Goal: Task Accomplishment & Management: Complete application form

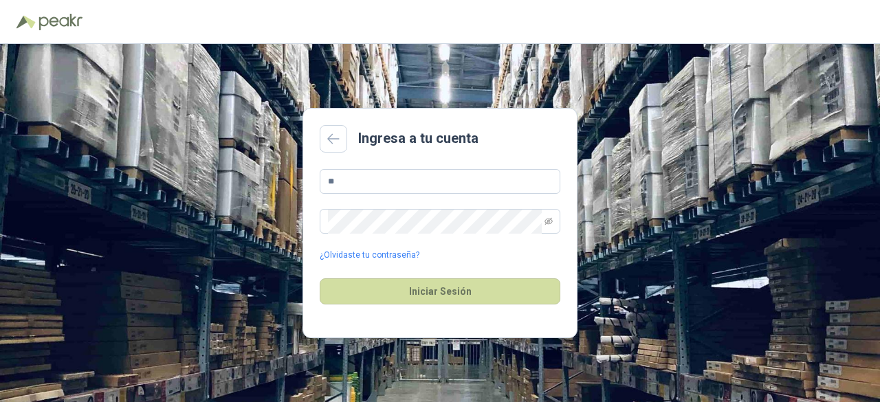
type input "*"
click at [549, 228] on span at bounding box center [548, 221] width 8 height 23
click at [430, 177] on input "**********" at bounding box center [440, 181] width 241 height 25
type input "**********"
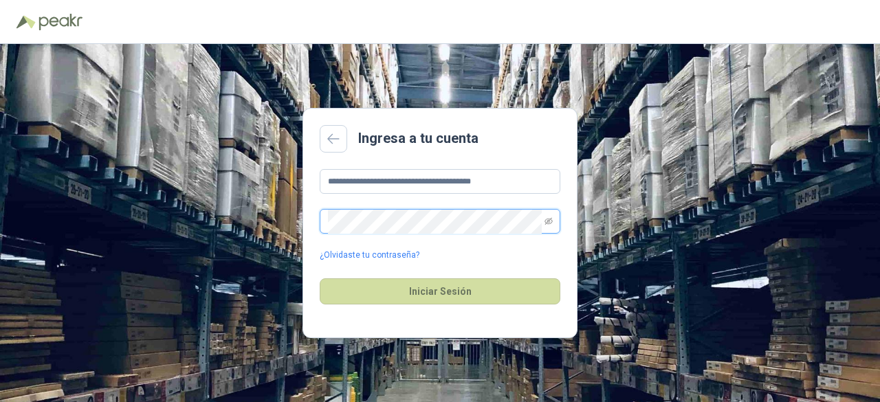
click at [320, 278] on button "Iniciar Sesión" at bounding box center [440, 291] width 241 height 26
click at [285, 224] on div "**********" at bounding box center [440, 223] width 880 height 358
click at [320, 278] on button "Iniciar Sesión" at bounding box center [440, 291] width 241 height 26
click at [549, 219] on icon "eye-invisible" at bounding box center [548, 221] width 8 height 8
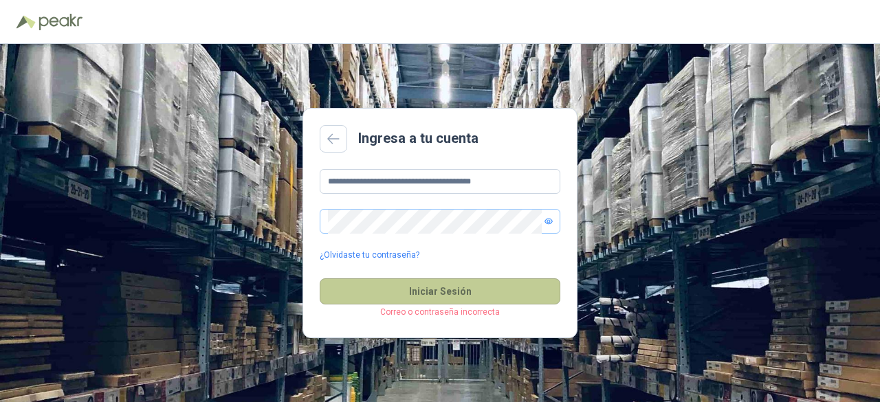
click at [435, 294] on button "Iniciar Sesión" at bounding box center [440, 291] width 241 height 26
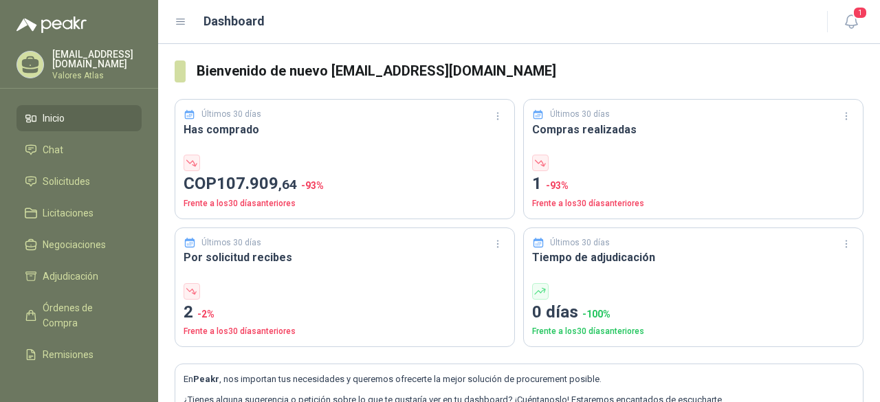
click at [102, 112] on li "Inicio" at bounding box center [79, 118] width 109 height 15
click at [93, 151] on li "Chat" at bounding box center [79, 149] width 109 height 15
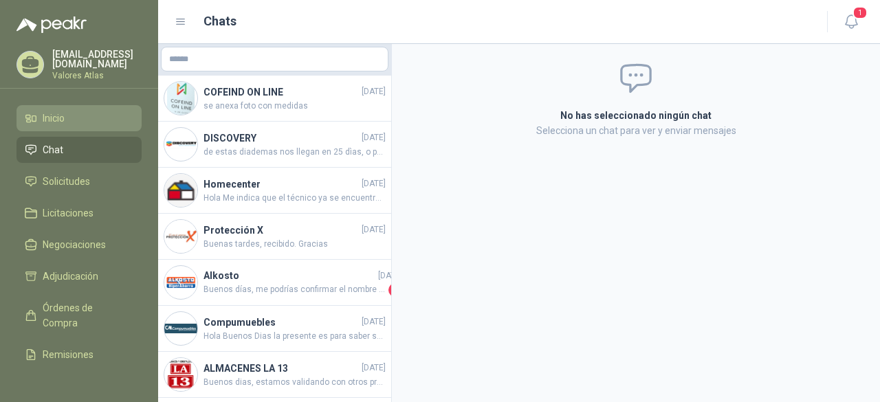
click at [96, 121] on li "Inicio" at bounding box center [79, 118] width 109 height 15
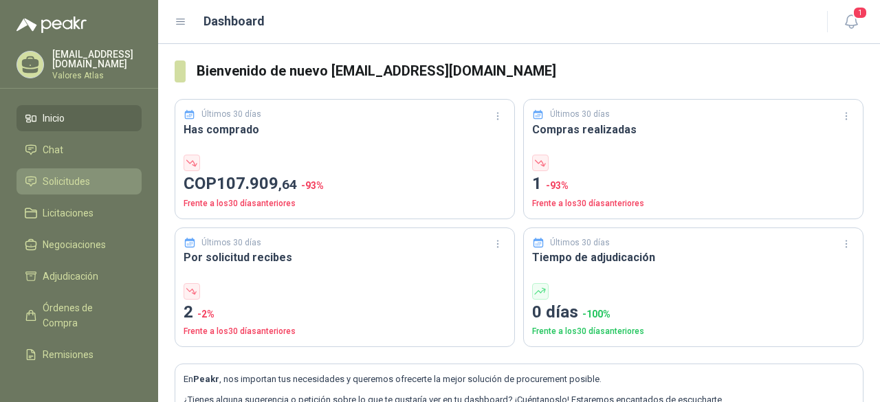
click at [118, 174] on li "Solicitudes" at bounding box center [79, 181] width 109 height 15
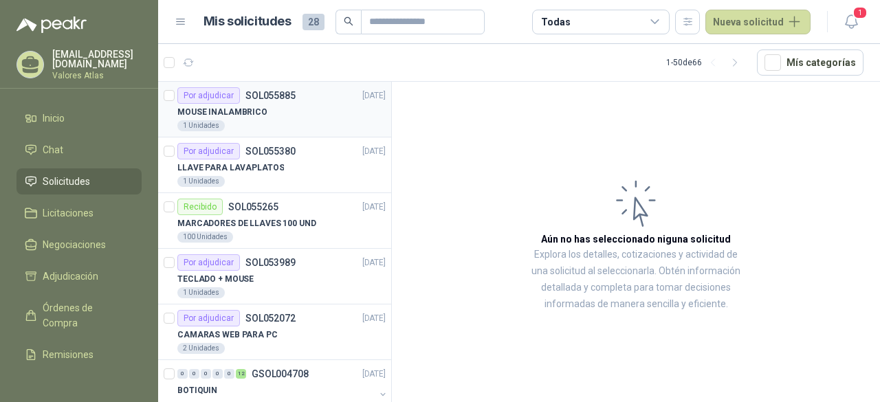
click at [305, 109] on div "MOUSE INALAMBRICO" at bounding box center [281, 112] width 208 height 16
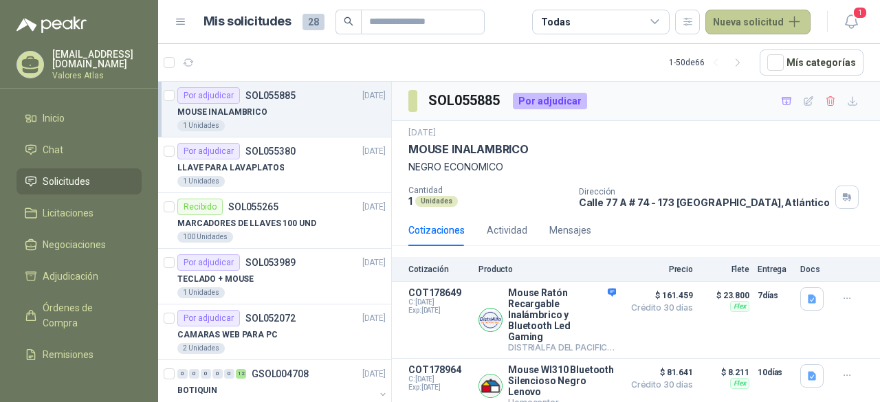
click at [752, 27] on button "Nueva solicitud" at bounding box center [757, 22] width 105 height 25
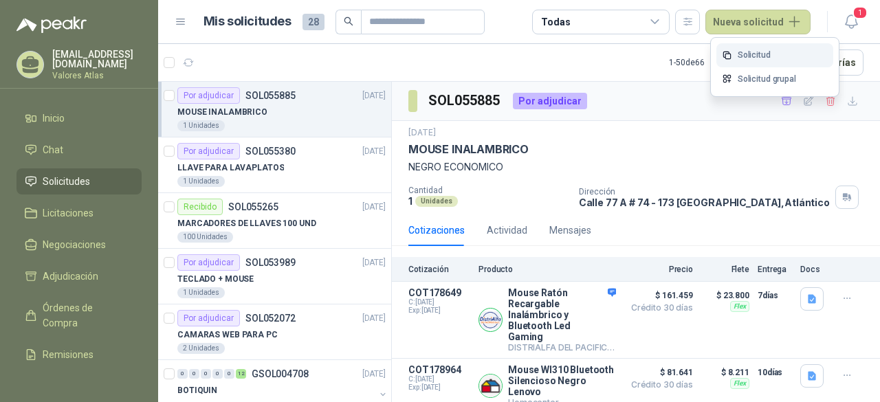
click at [748, 49] on link "Solicitud" at bounding box center [774, 55] width 117 height 24
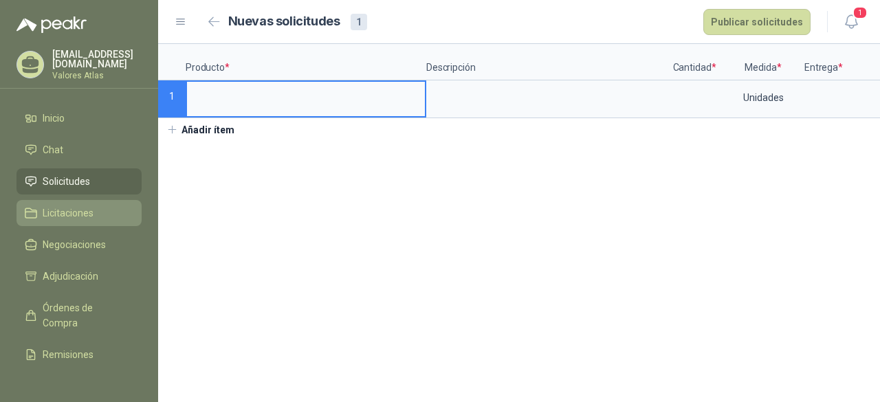
click at [71, 200] on link "Licitaciones" at bounding box center [78, 213] width 125 height 26
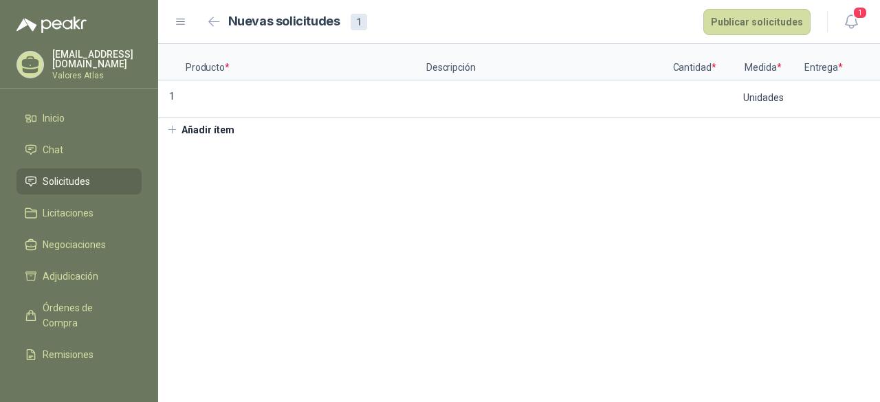
click at [81, 176] on span "Solicitudes" at bounding box center [66, 181] width 47 height 15
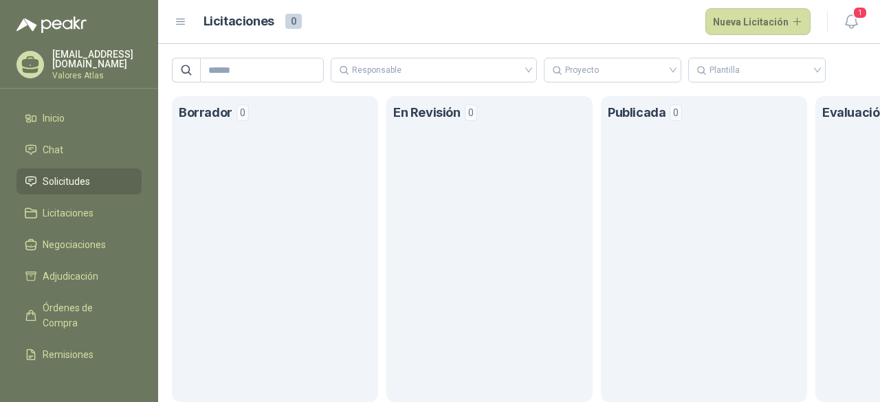
click at [70, 174] on span "Solicitudes" at bounding box center [66, 181] width 47 height 15
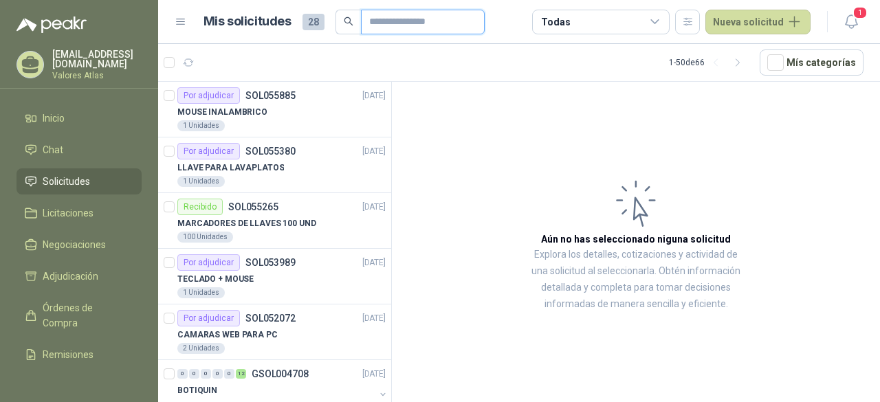
click at [404, 26] on input "text" at bounding box center [417, 21] width 96 height 23
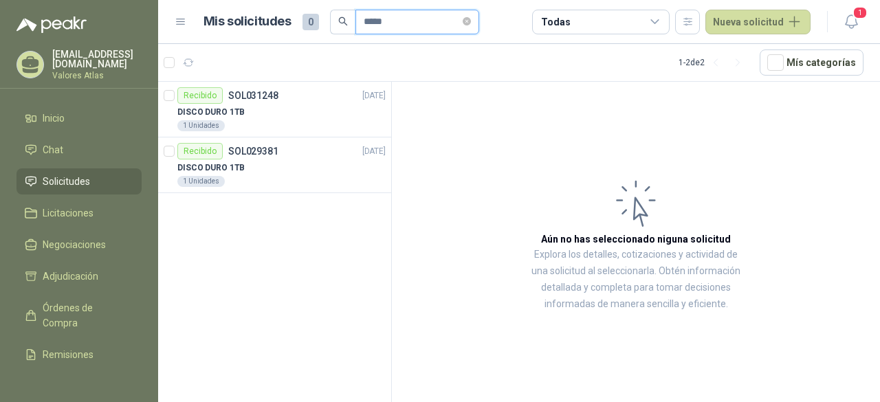
type input "*****"
click at [295, 109] on div "DISCO DURO 1TB" at bounding box center [281, 112] width 208 height 16
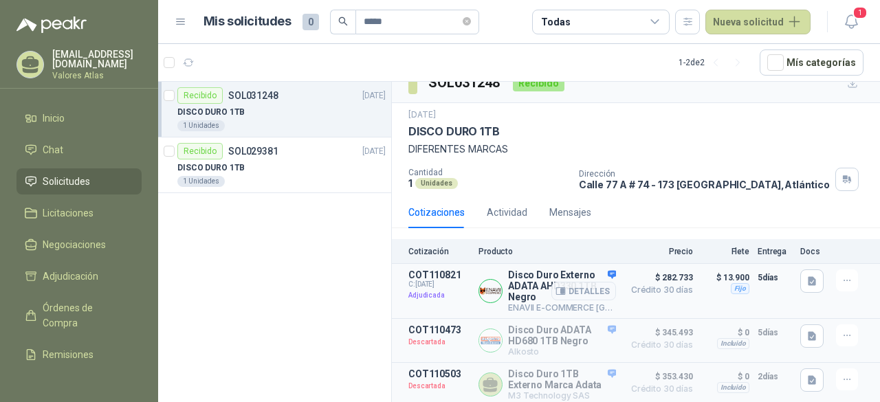
scroll to position [29, 0]
click at [257, 164] on div "DISCO DURO 1TB" at bounding box center [281, 167] width 208 height 16
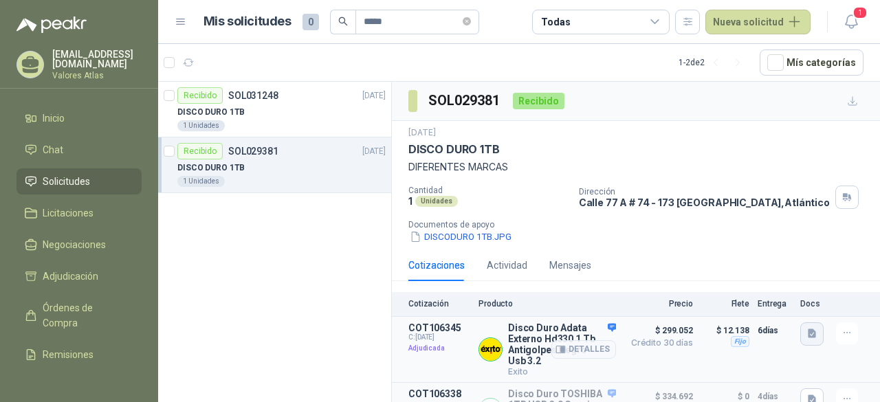
click at [808, 335] on icon "button" at bounding box center [812, 333] width 8 height 9
click at [811, 230] on div "DISCODURO 1TB.JPG" at bounding box center [641, 237] width 466 height 14
click at [841, 328] on icon "button" at bounding box center [847, 333] width 12 height 12
click at [808, 195] on div "Dirección [STREET_ADDRESS]" at bounding box center [727, 197] width 296 height 23
click at [603, 326] on div "Detalles" at bounding box center [583, 349] width 65 height 54
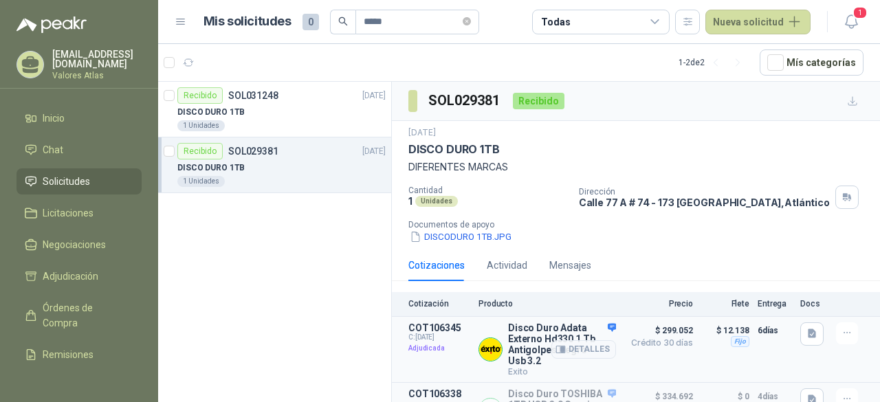
click at [602, 326] on div "Detalles" at bounding box center [583, 349] width 65 height 54
click at [595, 326] on div "Detalles" at bounding box center [583, 349] width 65 height 54
click at [601, 329] on div "Detalles" at bounding box center [583, 349] width 65 height 54
click at [580, 350] on button "Detalles" at bounding box center [583, 349] width 65 height 19
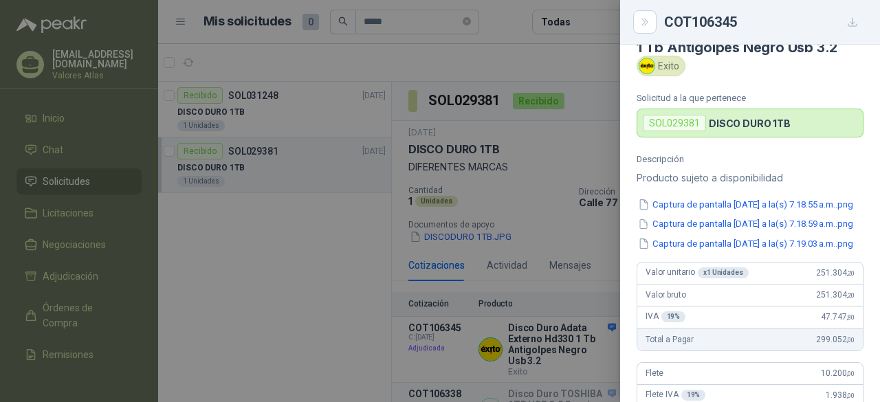
scroll to position [69, 0]
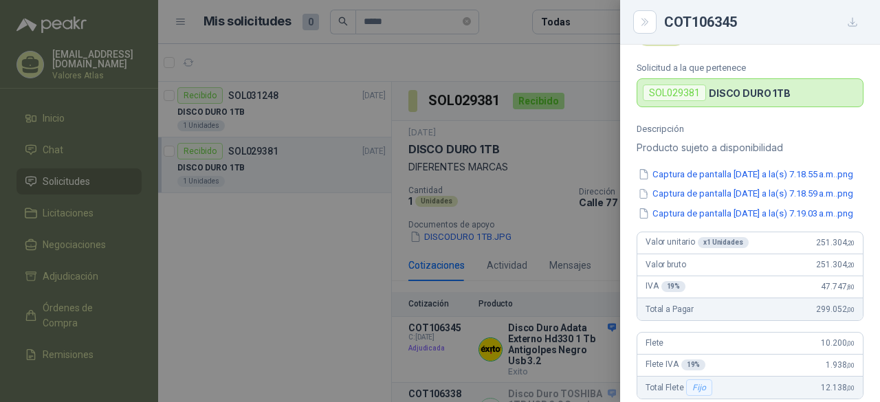
click at [502, 283] on div at bounding box center [440, 201] width 880 height 402
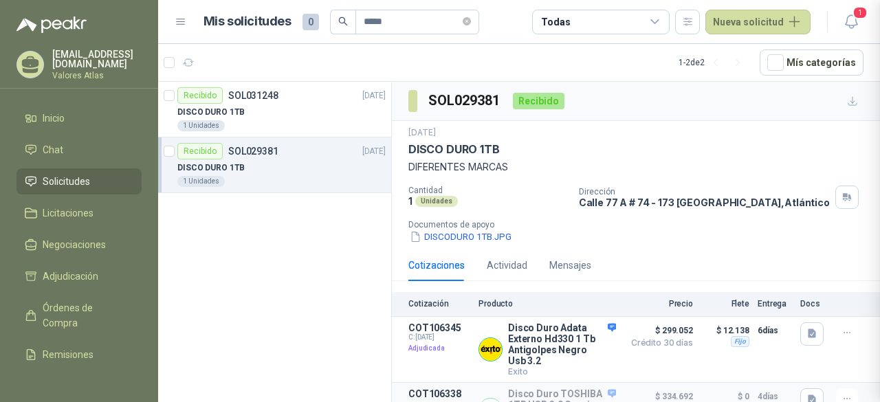
scroll to position [432, 0]
click at [314, 120] on div "1 Unidades" at bounding box center [281, 125] width 208 height 11
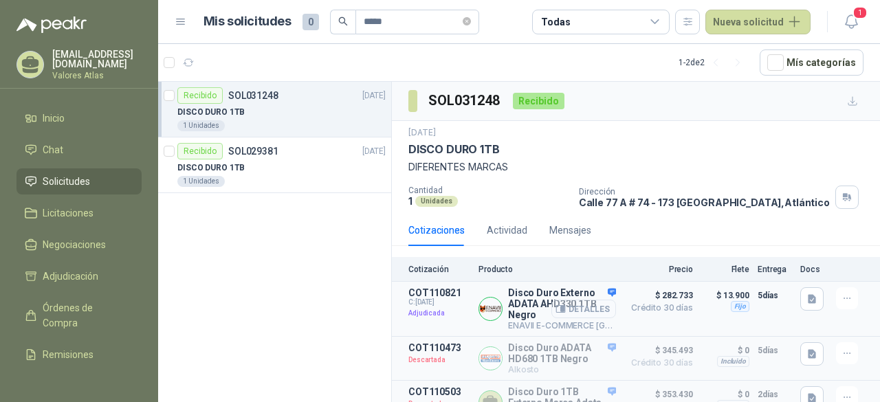
click at [591, 308] on button "Detalles" at bounding box center [583, 309] width 65 height 19
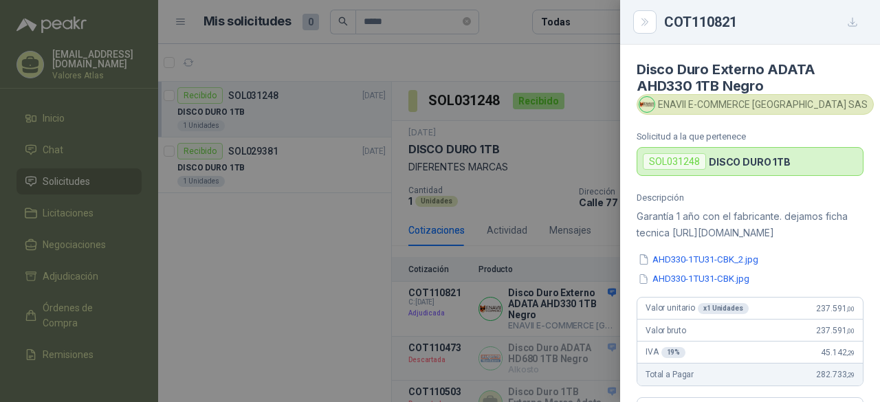
scroll to position [424, 0]
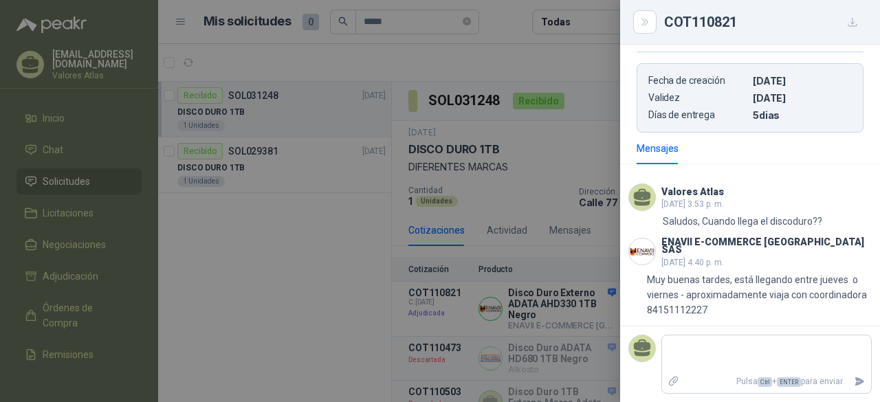
click at [602, 265] on div at bounding box center [440, 201] width 880 height 402
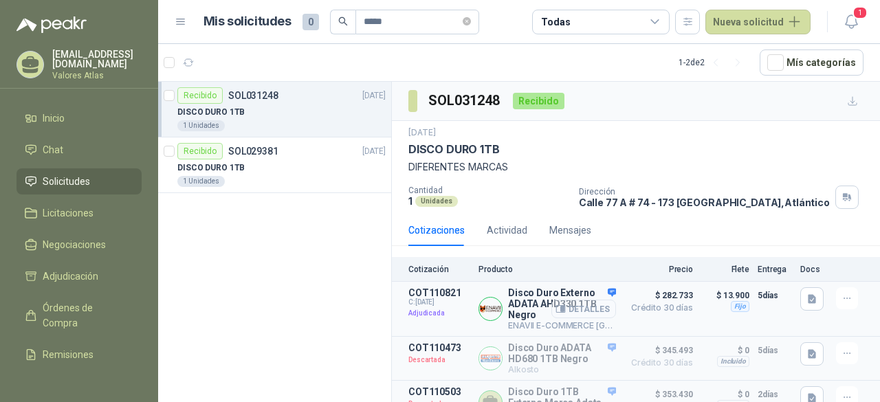
click at [585, 309] on button "Detalles" at bounding box center [583, 309] width 65 height 19
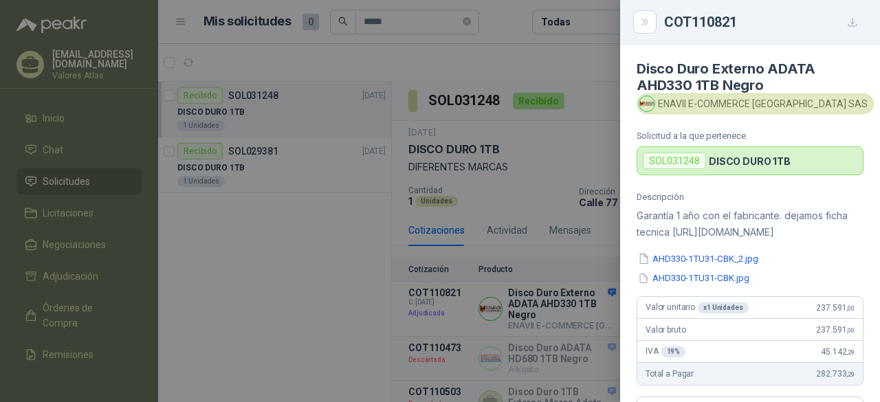
scroll to position [0, 0]
click at [312, 237] on div at bounding box center [440, 201] width 880 height 402
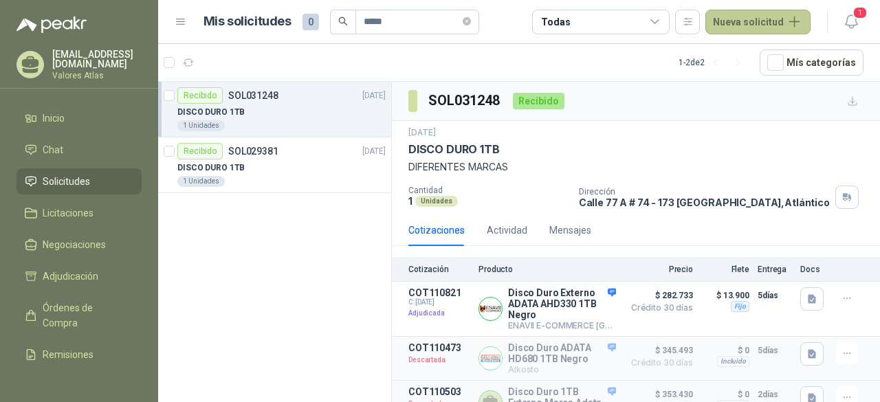
click at [771, 23] on button "Nueva solicitud" at bounding box center [757, 22] width 105 height 25
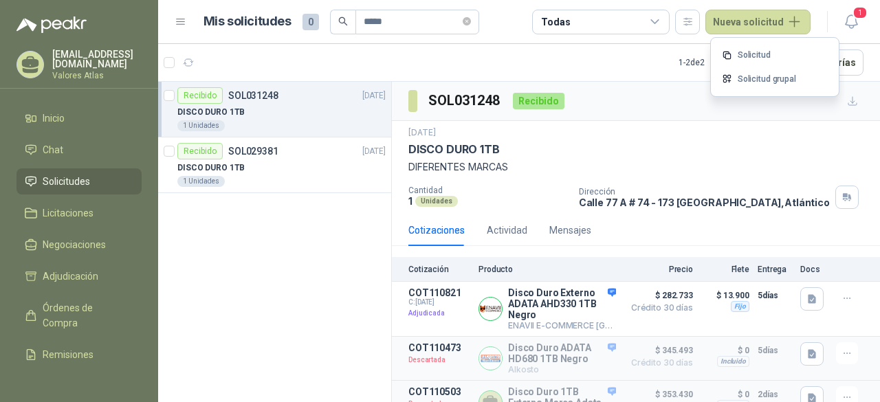
click at [568, 182] on div "[DATE] DISCO DURO 1TB DIFERENTES MARCAS Cantidad 1 Unidades Dirección [STREET_A…" at bounding box center [635, 167] width 455 height 82
click at [267, 159] on div "DISCO DURO 1TB" at bounding box center [281, 167] width 208 height 16
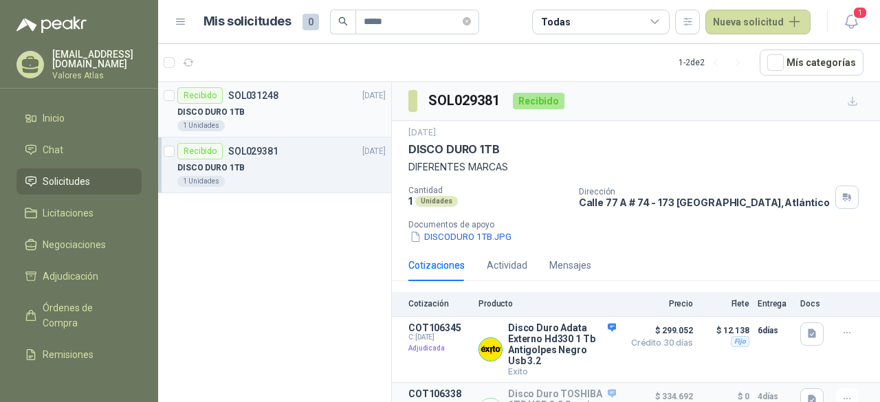
click at [269, 108] on div "DISCO DURO 1TB" at bounding box center [281, 112] width 208 height 16
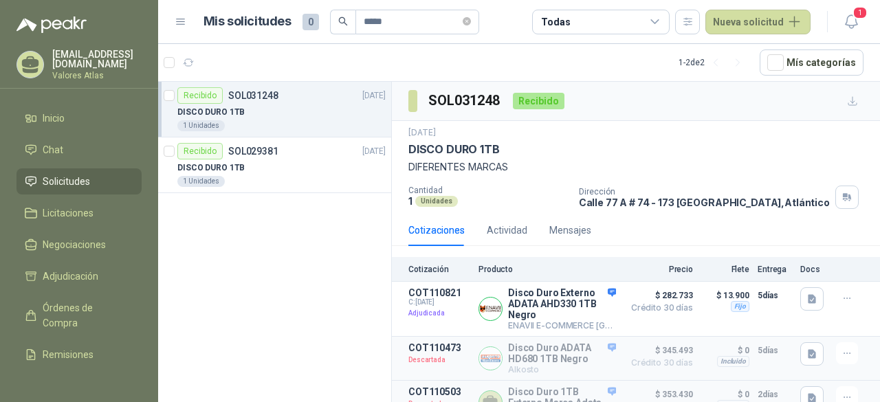
scroll to position [29, 0]
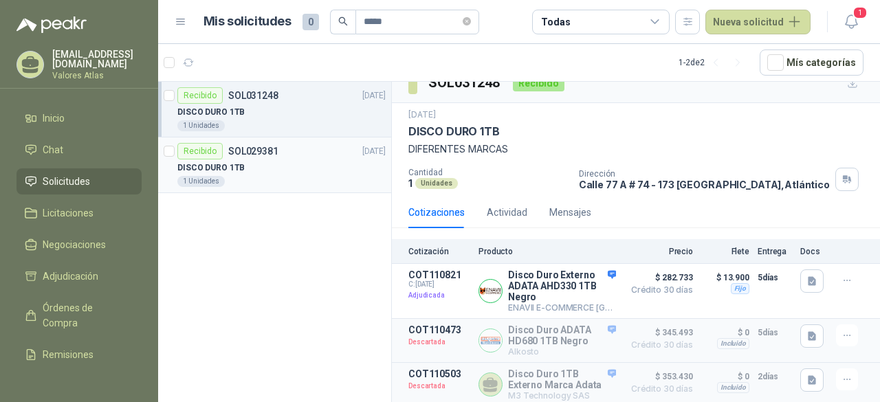
click at [311, 163] on div "DISCO DURO 1TB" at bounding box center [281, 167] width 208 height 16
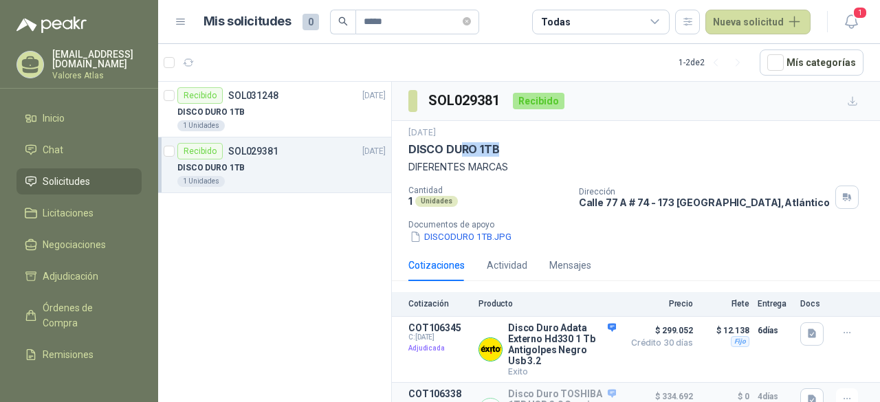
drag, startPoint x: 507, startPoint y: 147, endPoint x: 445, endPoint y: 139, distance: 61.7
click at [462, 140] on div "[DATE] DISCO DURO 1TB DIFERENTES MARCAS" at bounding box center [635, 150] width 455 height 48
click at [249, 115] on div "DISCO DURO 1TB" at bounding box center [281, 112] width 208 height 16
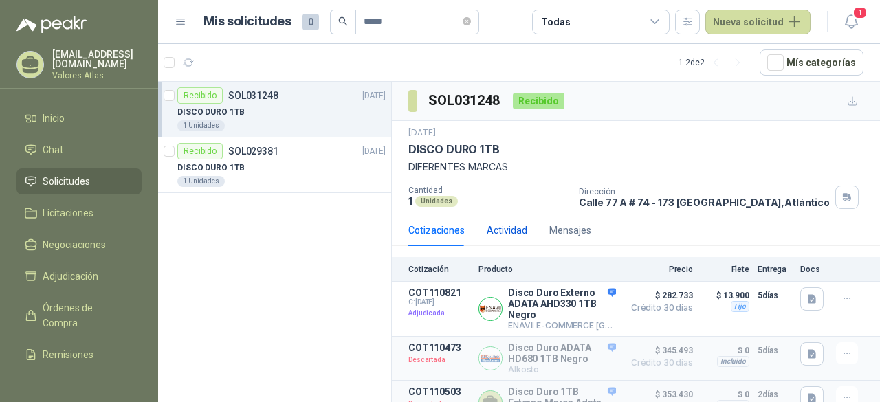
click at [499, 223] on div "Actividad" at bounding box center [507, 230] width 41 height 15
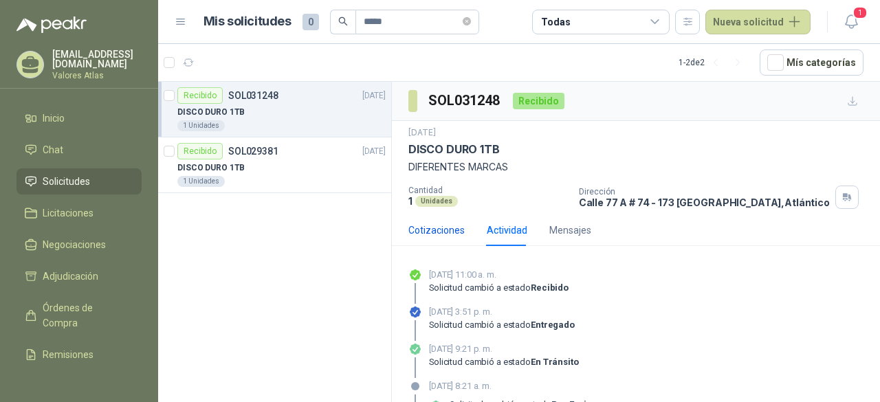
click at [425, 223] on div "Cotizaciones" at bounding box center [436, 230] width 56 height 15
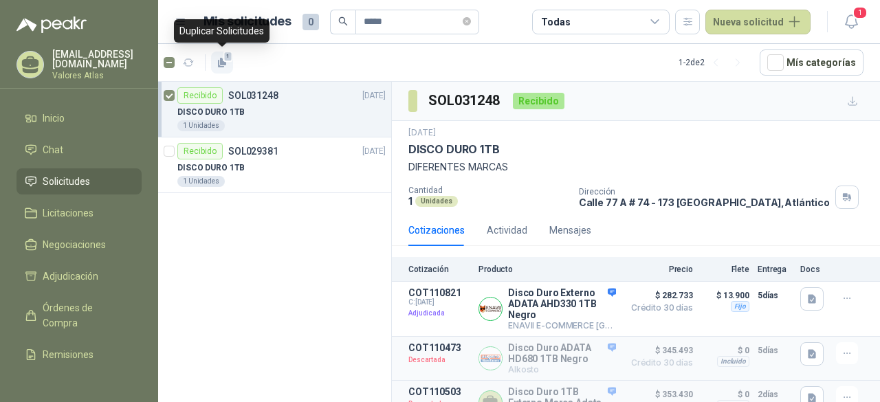
click at [227, 58] on span "1" at bounding box center [228, 56] width 10 height 11
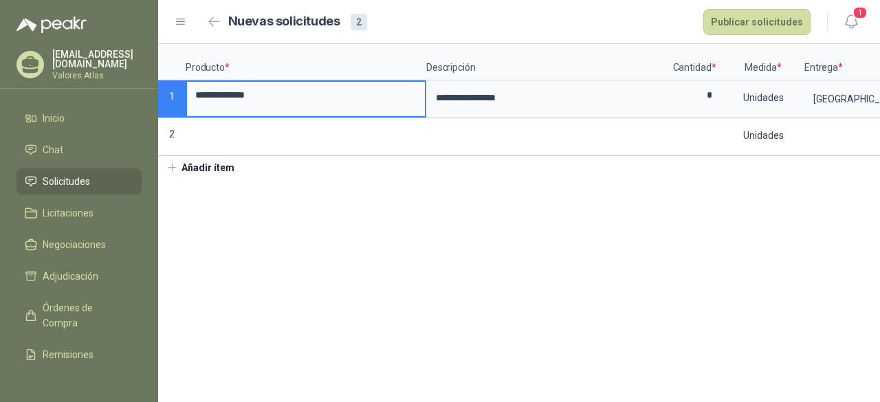
click at [256, 91] on input "**********" at bounding box center [306, 95] width 238 height 27
type input "**********"
click at [630, 105] on textarea "**********" at bounding box center [547, 98] width 238 height 32
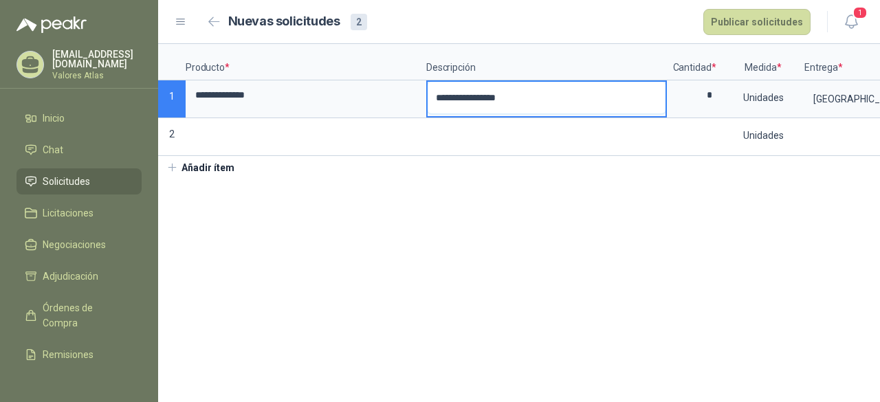
type textarea "**********"
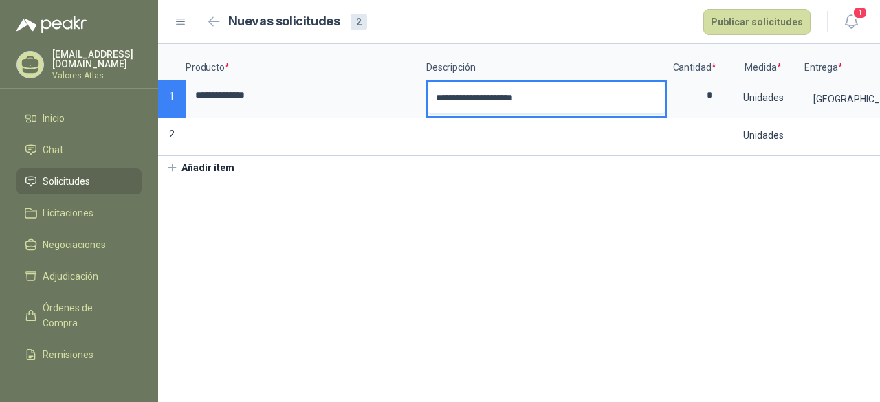
type textarea "**********"
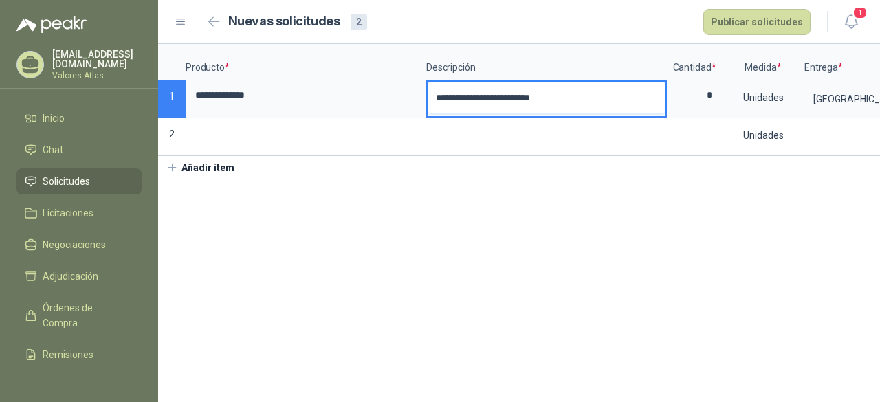
type textarea "**********"
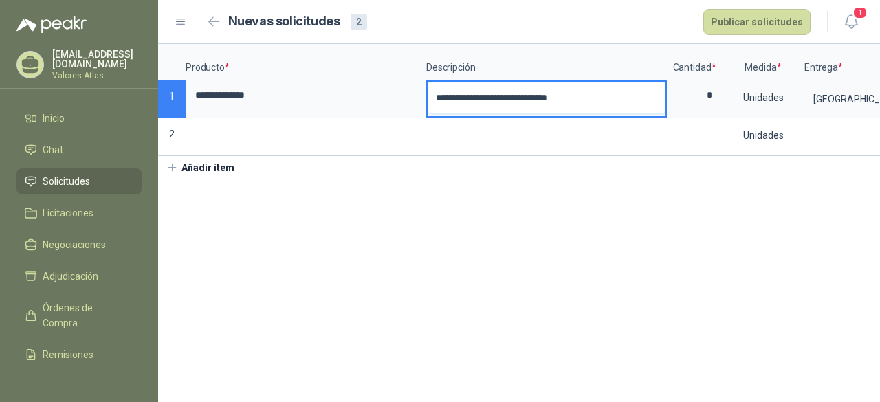
type textarea "**********"
click at [727, 96] on div "Unidades" at bounding box center [763, 98] width 80 height 32
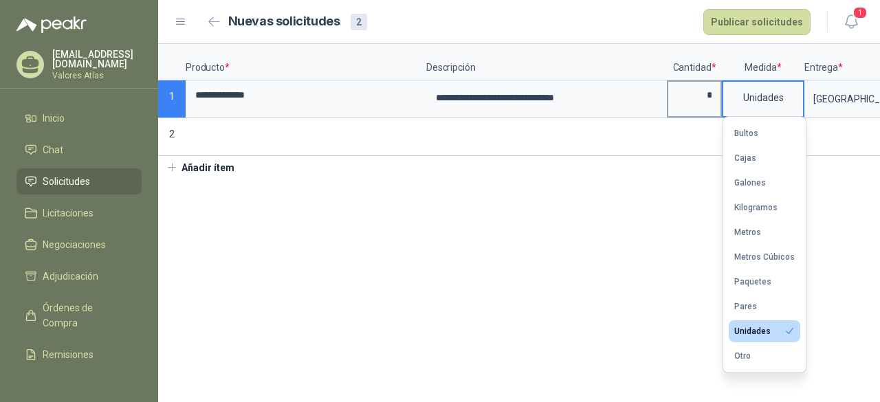
click at [715, 100] on input "*" at bounding box center [694, 95] width 52 height 27
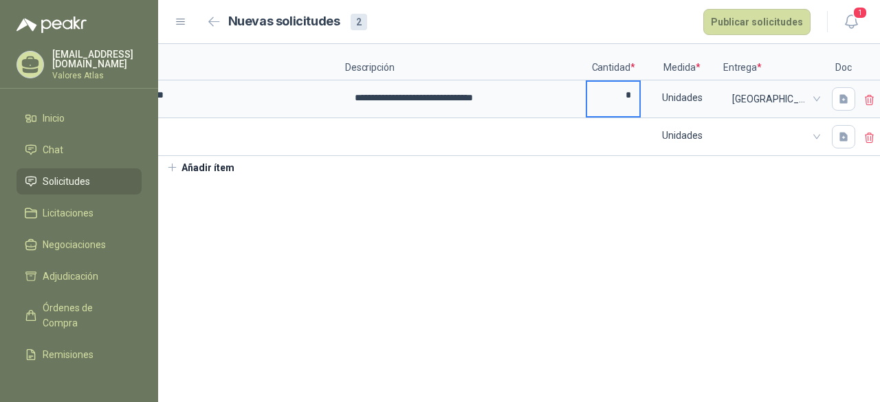
scroll to position [0, 88]
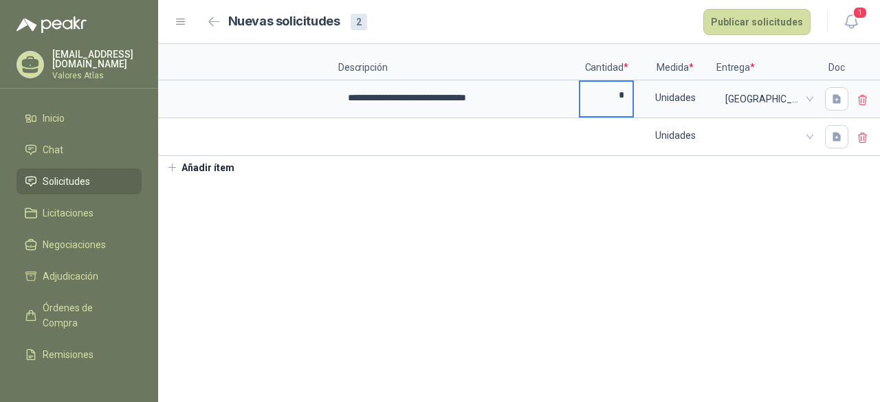
type input "*"
click at [862, 133] on icon at bounding box center [862, 138] width 12 height 12
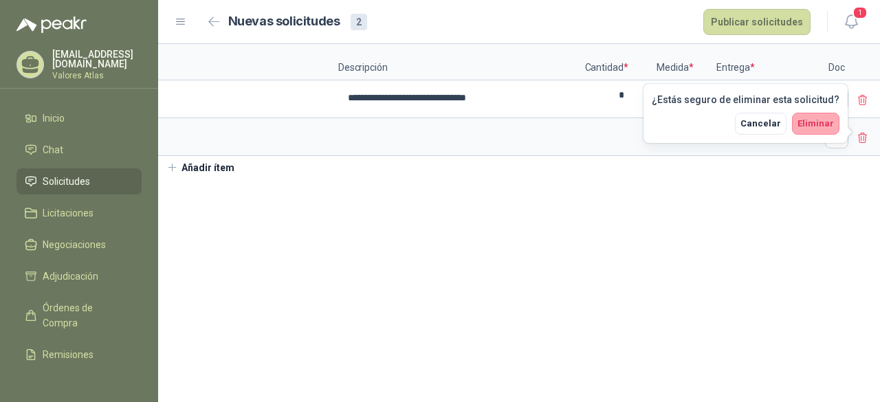
click at [812, 114] on button "Eliminar" at bounding box center [815, 124] width 47 height 22
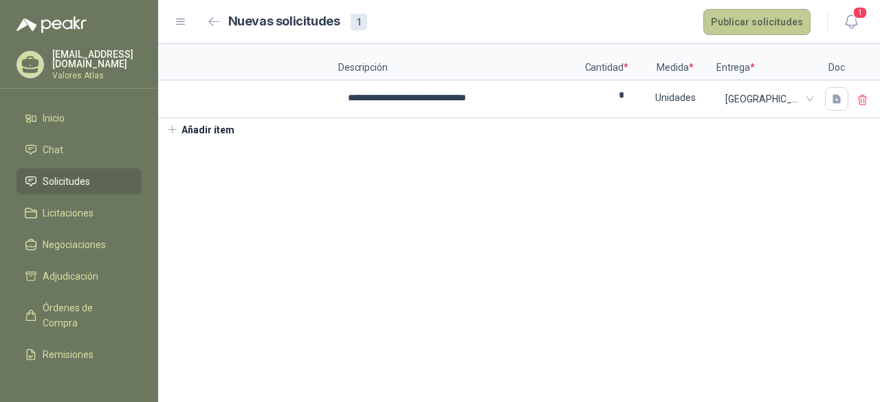
click at [778, 23] on button "Publicar solicitudes" at bounding box center [756, 22] width 107 height 26
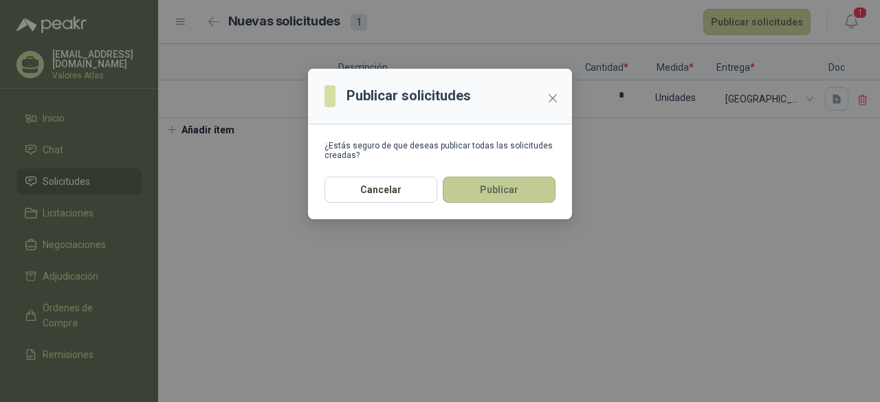
click at [506, 184] on button "Publicar" at bounding box center [499, 190] width 113 height 26
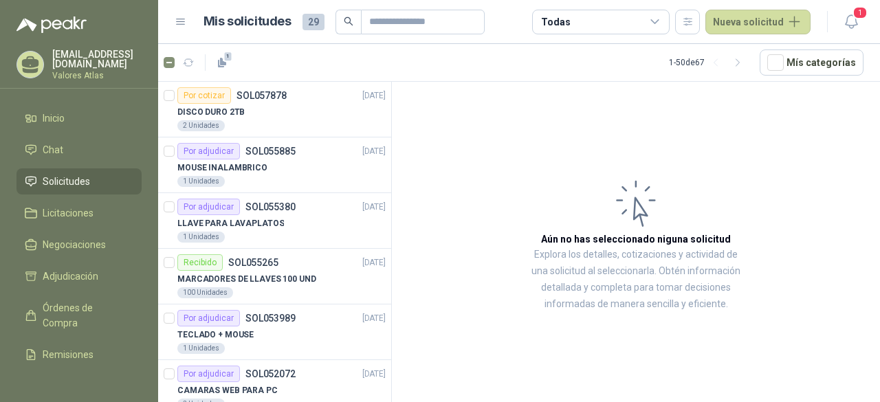
click at [371, 34] on header "Mis solicitudes 29 Todas Nueva solicitud 1" at bounding box center [519, 22] width 722 height 44
click at [383, 25] on input "text" at bounding box center [417, 21] width 96 height 23
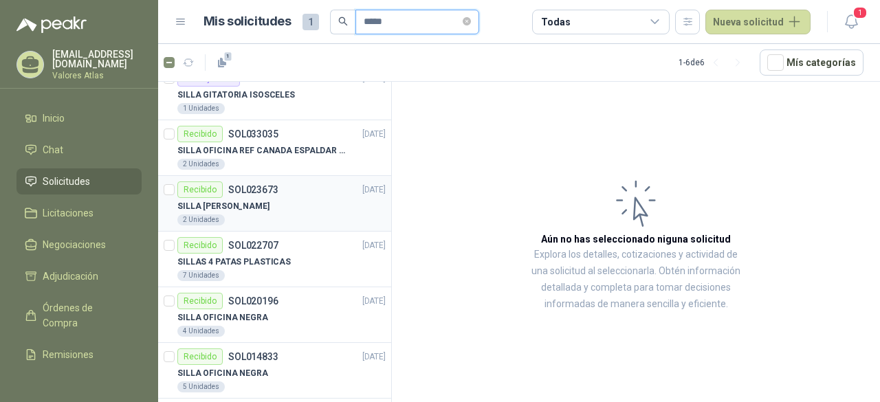
scroll to position [26, 0]
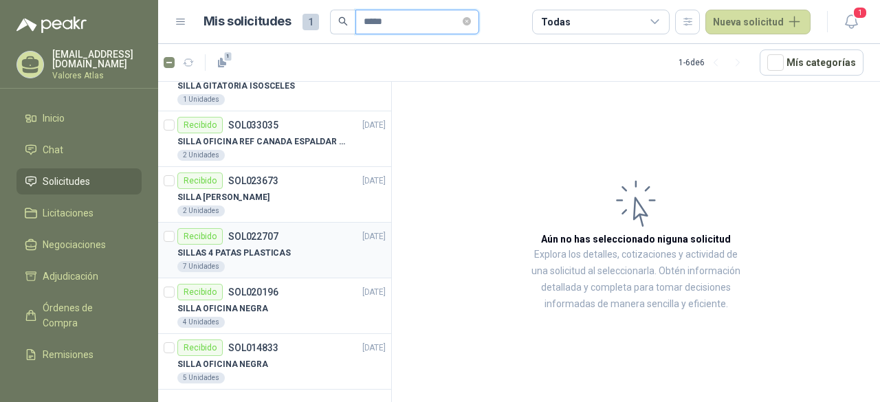
type input "*****"
click at [289, 249] on div "SILLAS 4 PATAS PLASTICAS" at bounding box center [281, 253] width 208 height 16
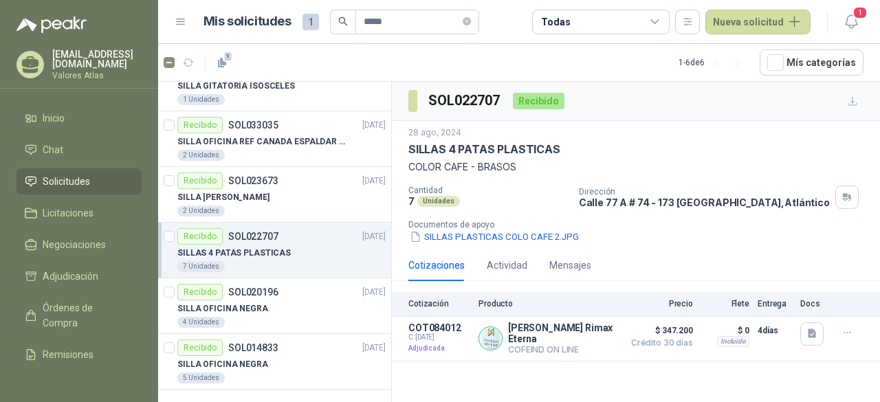
click at [331, 239] on div "Recibido SOL022707 [DATE]" at bounding box center [281, 236] width 208 height 16
click at [227, 54] on span "1" at bounding box center [228, 56] width 10 height 11
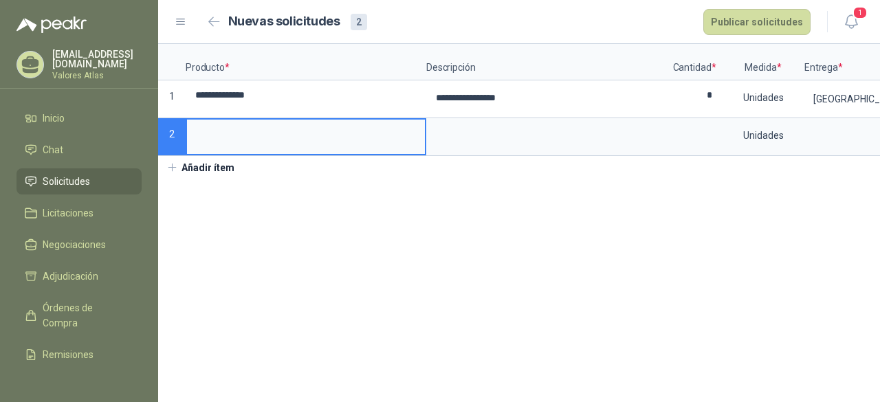
click at [70, 182] on span "Solicitudes" at bounding box center [66, 181] width 47 height 15
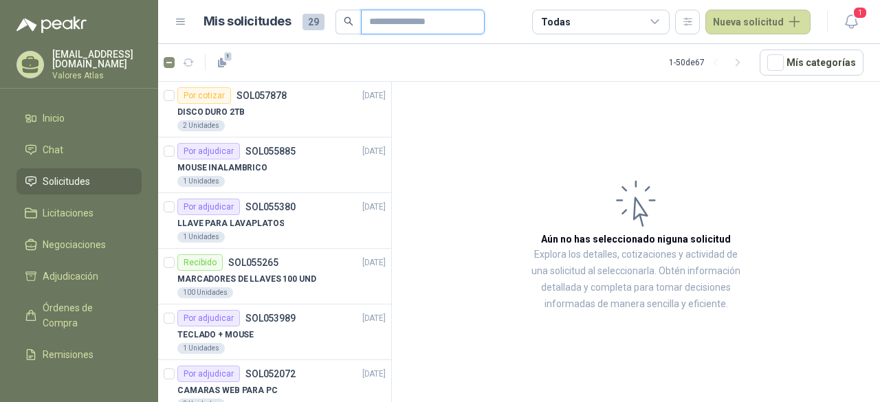
click at [392, 25] on input "text" at bounding box center [417, 21] width 96 height 23
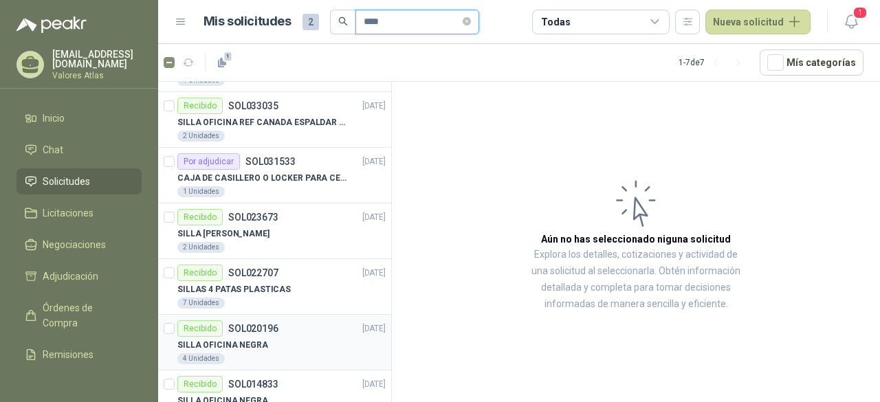
scroll to position [82, 0]
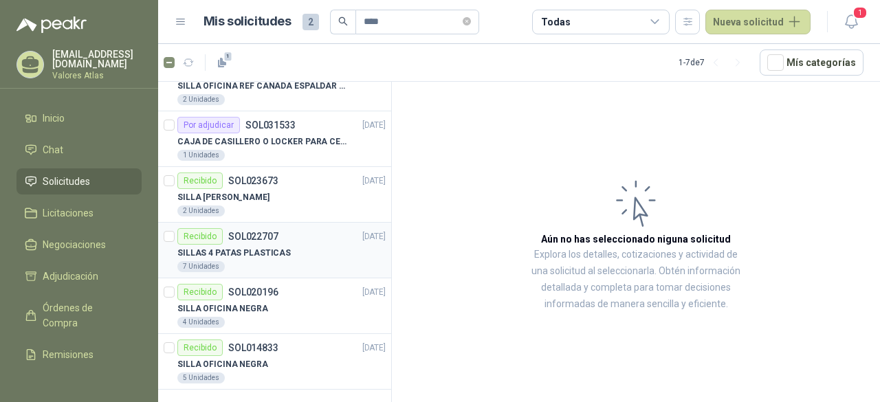
click at [340, 250] on div "SILLAS 4 PATAS PLASTICAS" at bounding box center [281, 253] width 208 height 16
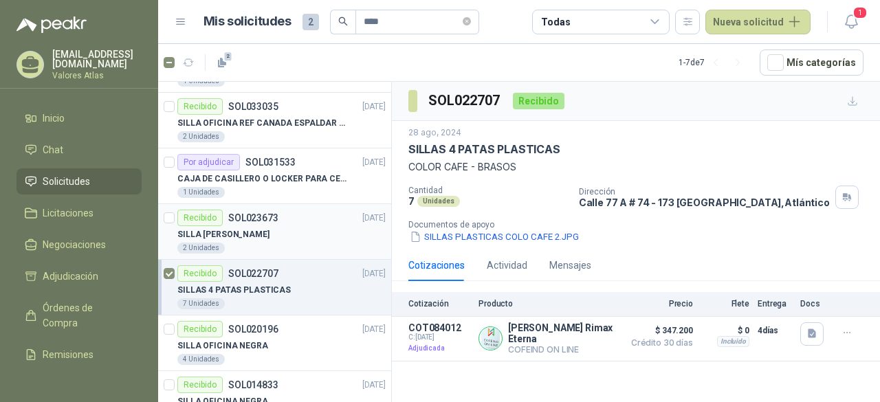
scroll to position [82, 0]
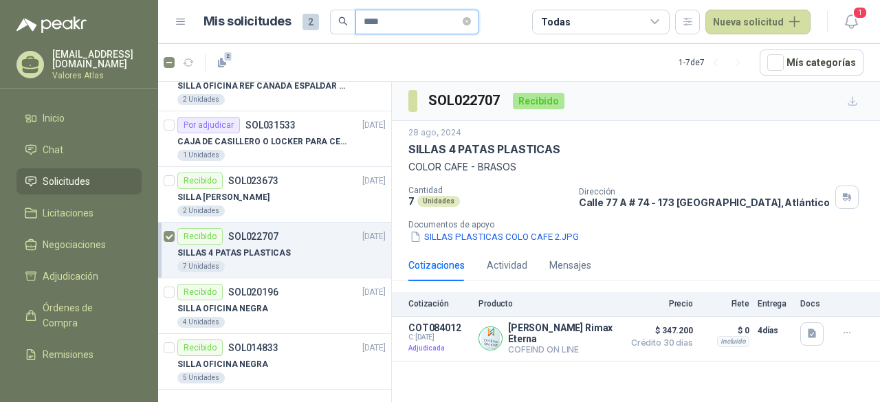
drag, startPoint x: 397, startPoint y: 28, endPoint x: 320, endPoint y: 23, distance: 77.2
click at [320, 23] on div "Mis solicitudes 2 ****" at bounding box center [341, 22] width 276 height 25
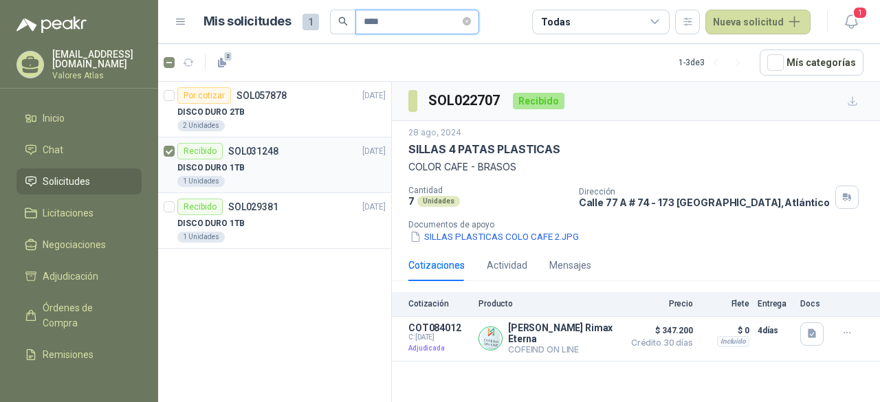
type input "****"
click at [228, 54] on span "1" at bounding box center [228, 56] width 10 height 11
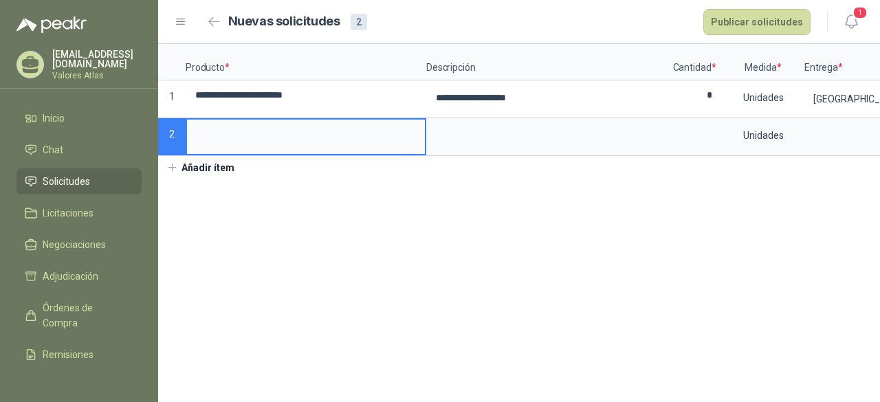
scroll to position [0, 98]
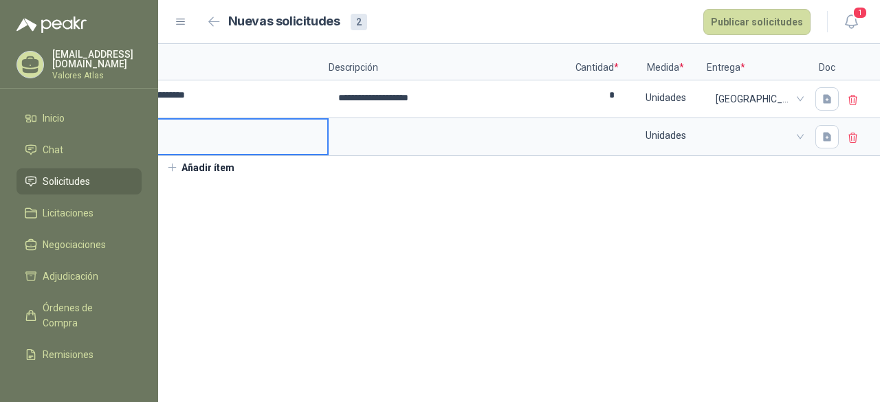
click at [852, 104] on icon at bounding box center [853, 100] width 12 height 12
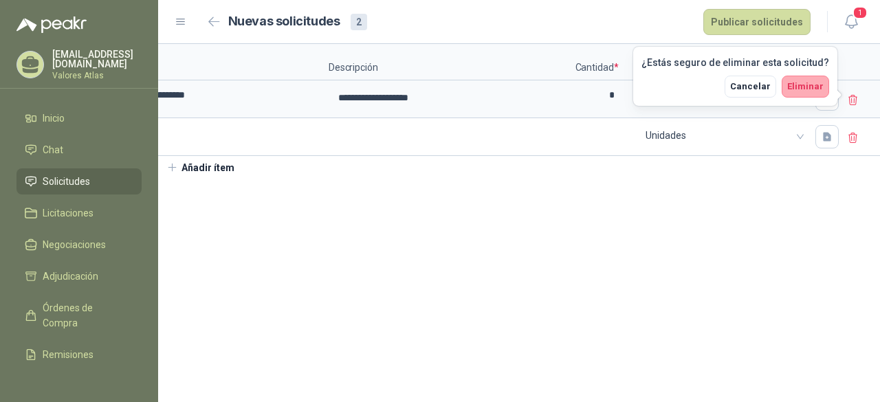
click at [811, 86] on span "Eliminar" at bounding box center [805, 86] width 36 height 10
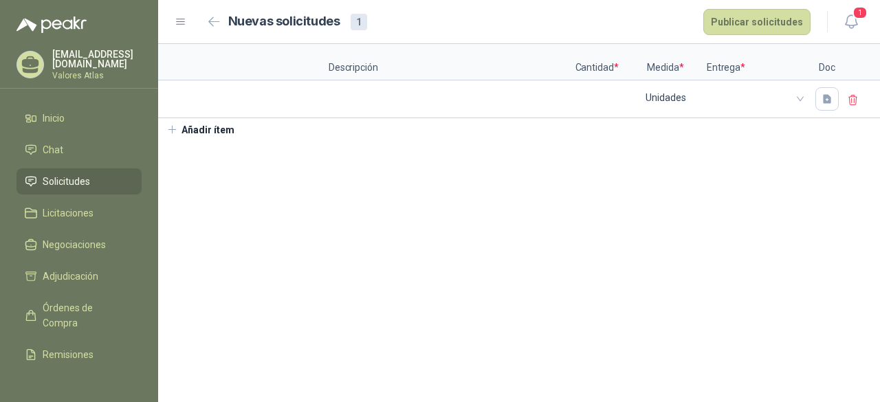
click at [95, 176] on li "Solicitudes" at bounding box center [79, 181] width 109 height 15
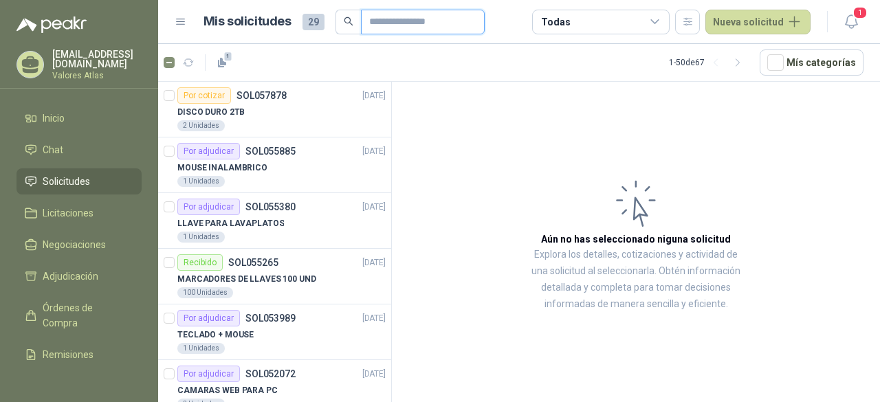
click at [428, 23] on input "text" at bounding box center [417, 21] width 96 height 23
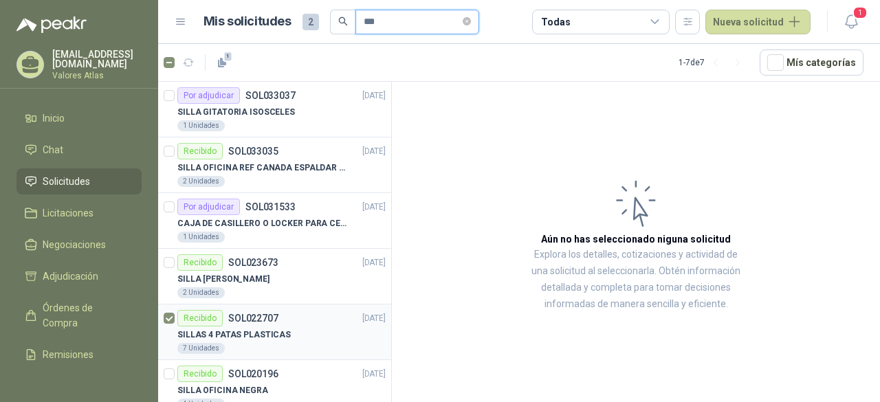
type input "***"
click at [269, 321] on p "SOL022707" at bounding box center [253, 318] width 50 height 10
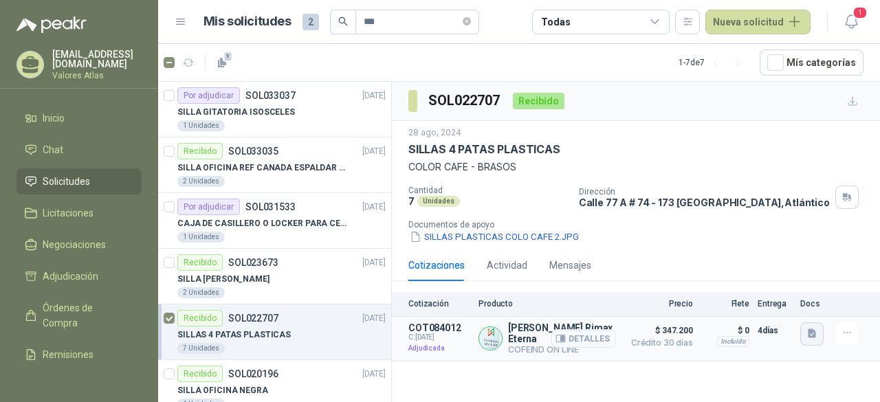
click at [804, 331] on button "button" at bounding box center [811, 333] width 23 height 23
click at [800, 277] on button "image.png" at bounding box center [784, 274] width 60 height 14
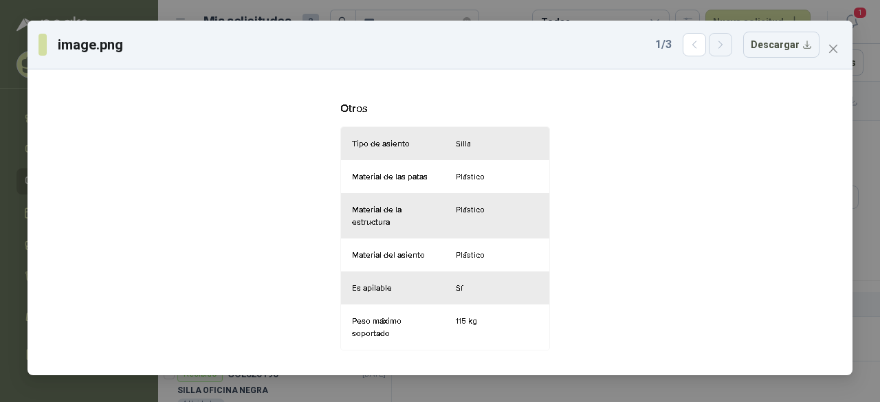
click at [732, 53] on button "button" at bounding box center [720, 44] width 23 height 23
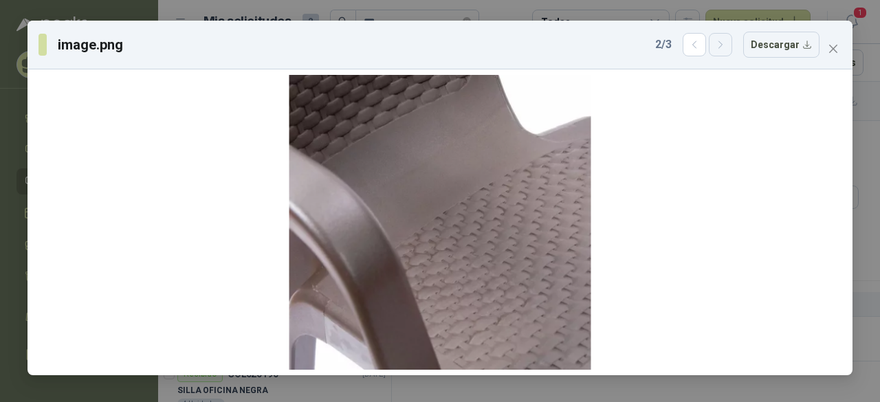
click at [732, 53] on button "button" at bounding box center [720, 44] width 23 height 23
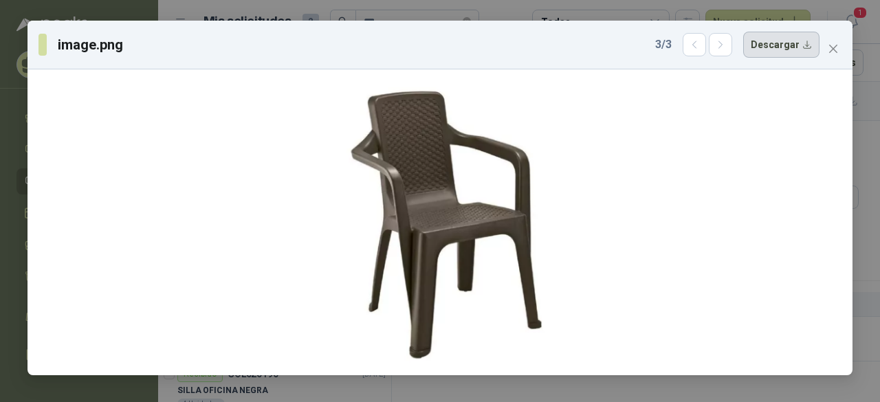
click at [790, 38] on button "Descargar" at bounding box center [781, 45] width 76 height 26
click at [696, 48] on icon "button" at bounding box center [693, 44] width 3 height 7
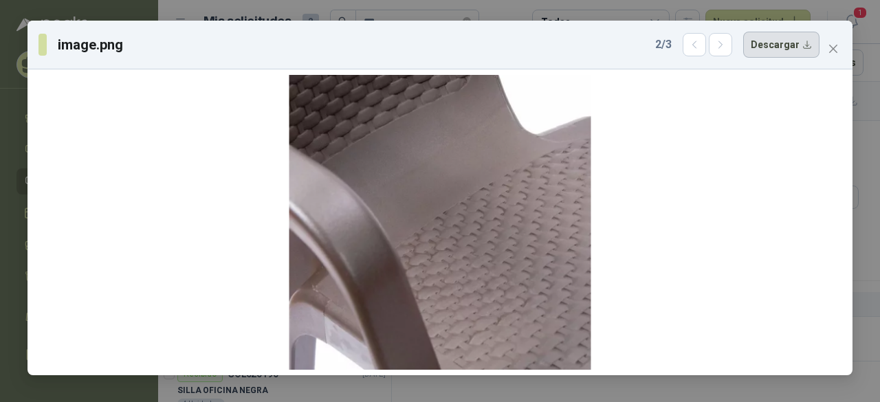
click at [763, 48] on button "Descargar" at bounding box center [781, 45] width 76 height 26
drag, startPoint x: 694, startPoint y: 44, endPoint x: 703, endPoint y: 44, distance: 9.6
click at [694, 44] on button "button" at bounding box center [694, 44] width 23 height 23
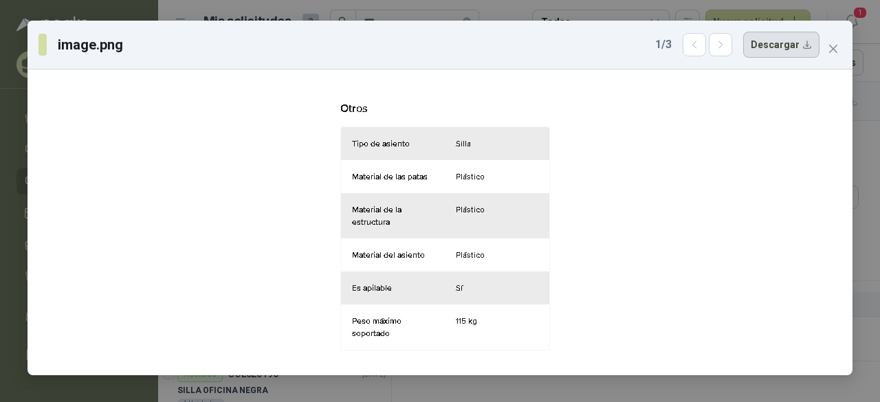
click at [768, 45] on button "Descargar" at bounding box center [781, 45] width 76 height 26
click at [829, 50] on icon "close" at bounding box center [833, 48] width 11 height 11
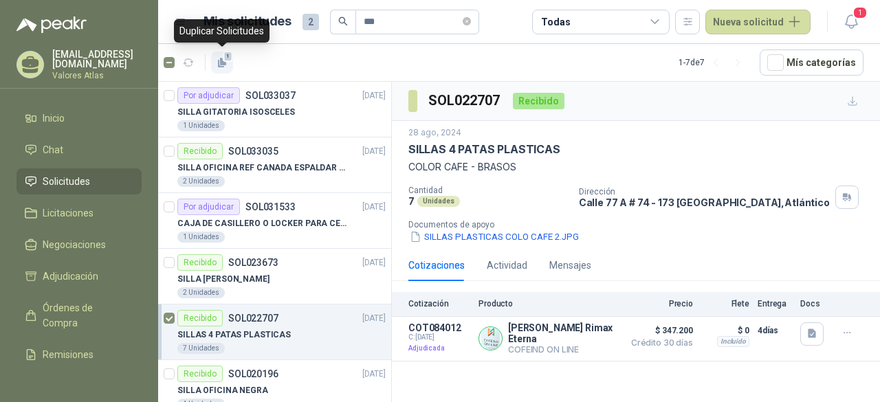
click at [226, 60] on span "1" at bounding box center [228, 56] width 10 height 11
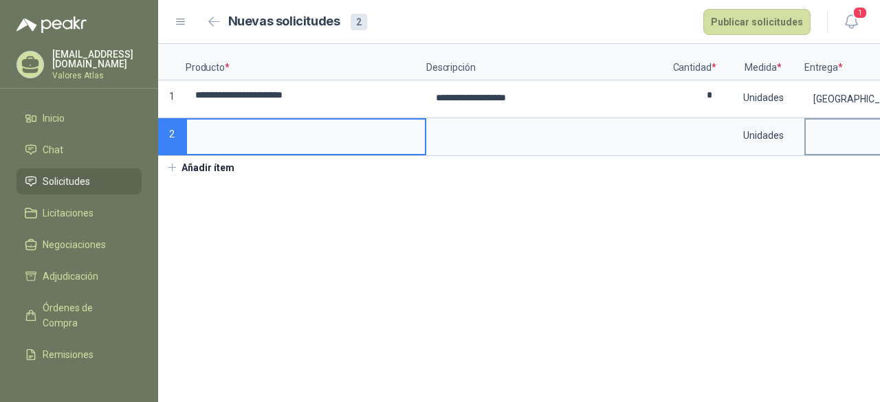
click at [845, 132] on span at bounding box center [855, 136] width 85 height 21
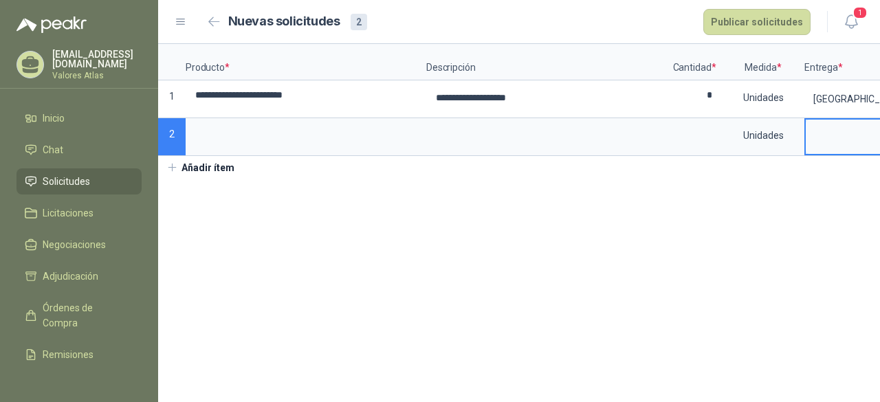
scroll to position [0, 98]
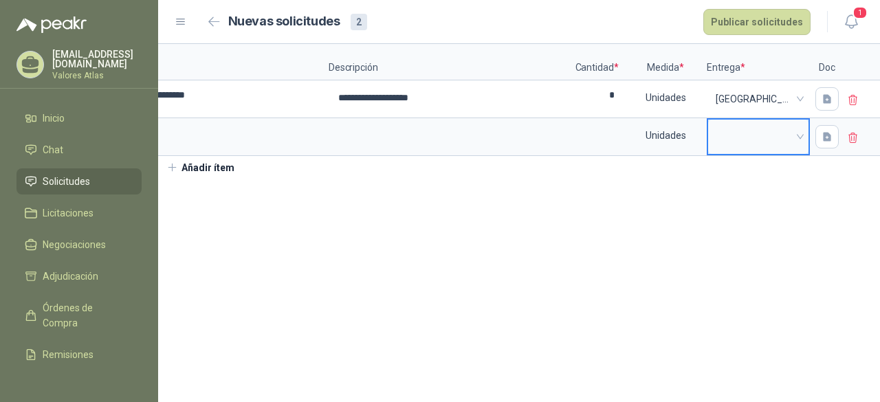
click at [852, 139] on icon at bounding box center [853, 138] width 12 height 12
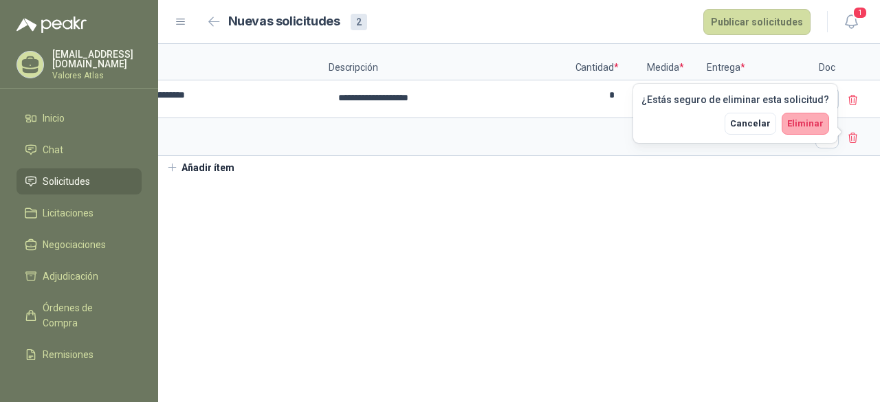
click at [801, 119] on span "Eliminar" at bounding box center [805, 123] width 36 height 10
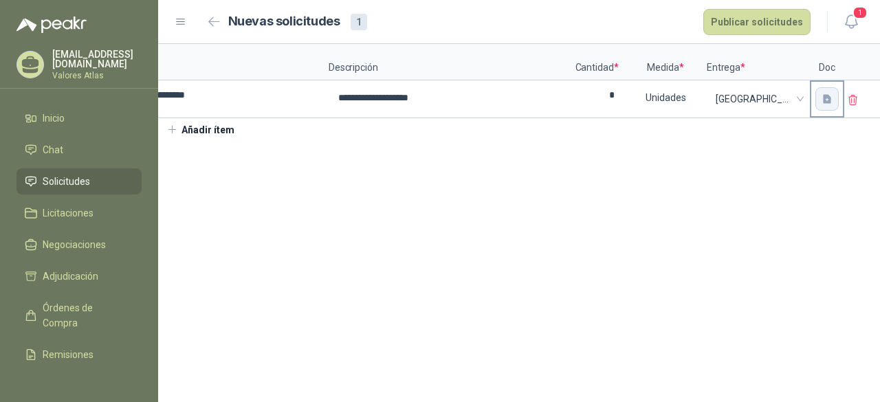
click at [818, 102] on button "button" at bounding box center [826, 98] width 23 height 23
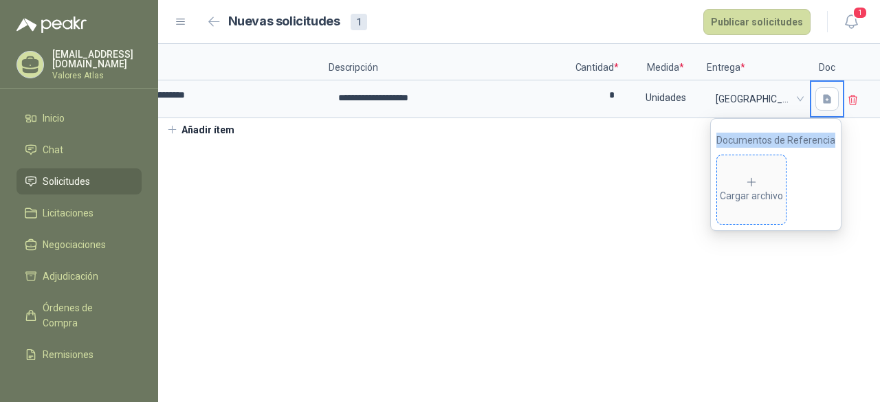
click at [768, 175] on span "Cargar archivo" at bounding box center [751, 189] width 69 height 69
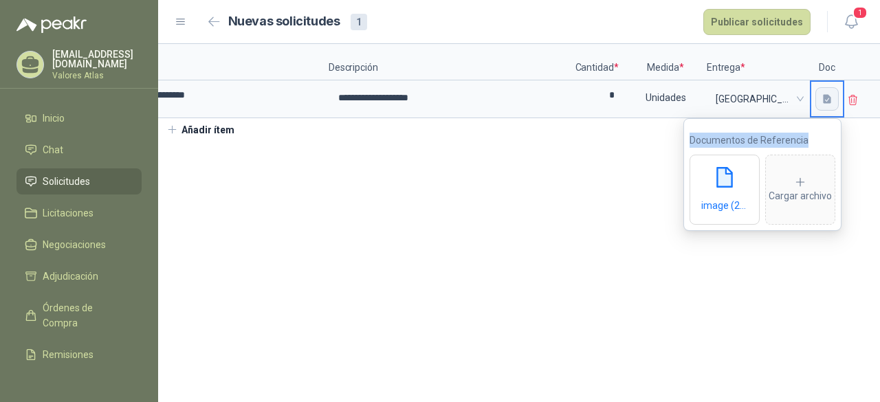
click at [823, 101] on icon "button" at bounding box center [827, 98] width 8 height 9
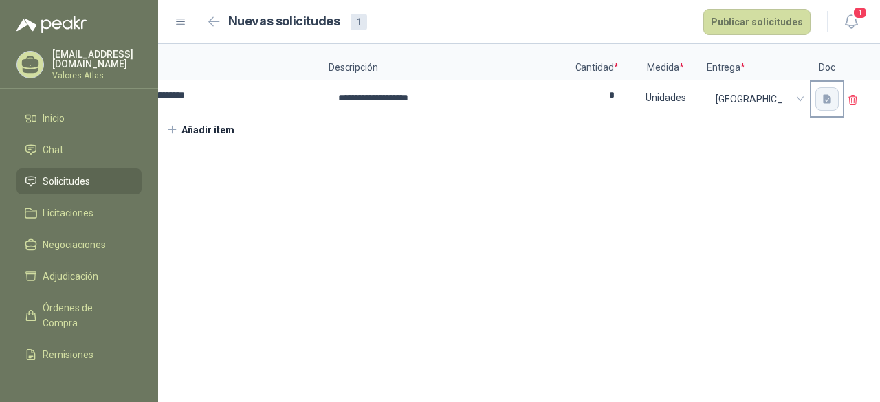
click at [828, 102] on icon "button" at bounding box center [827, 98] width 8 height 9
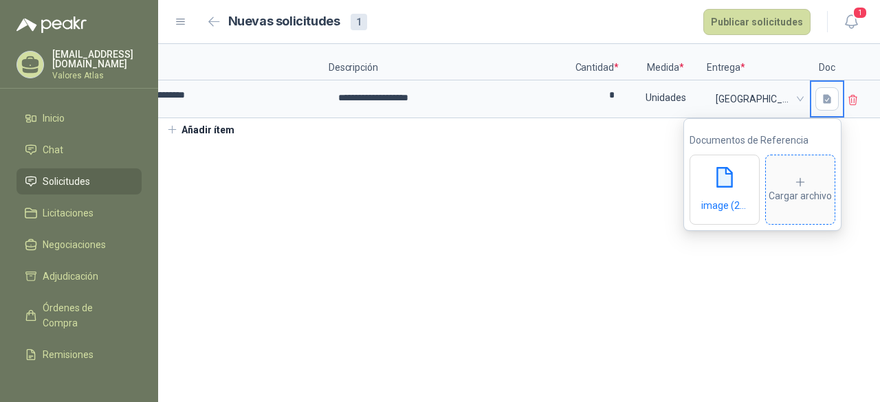
click at [814, 190] on div "Cargar archivo" at bounding box center [799, 189] width 63 height 27
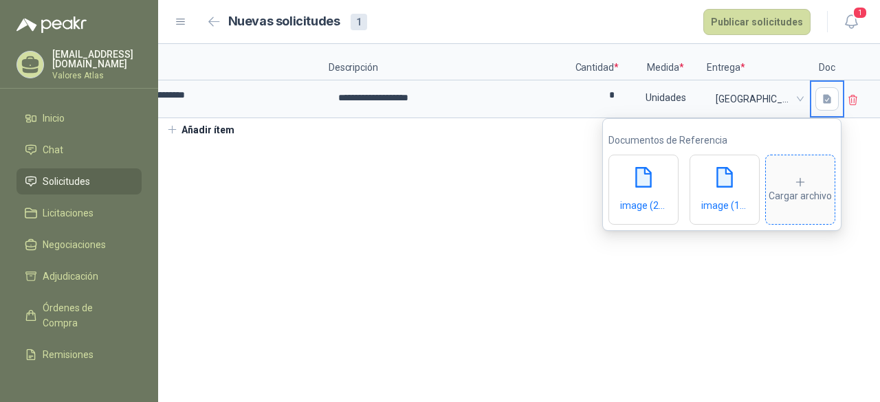
click at [785, 175] on span "Cargar archivo" at bounding box center [800, 189] width 69 height 69
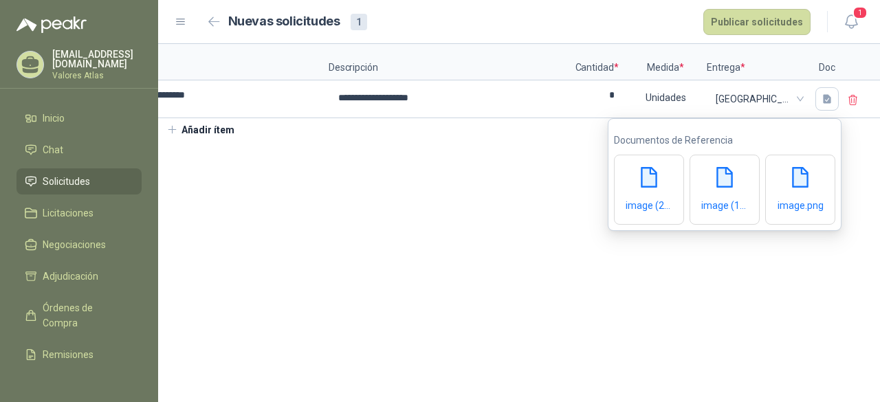
click at [405, 241] on section "**********" at bounding box center [519, 223] width 722 height 358
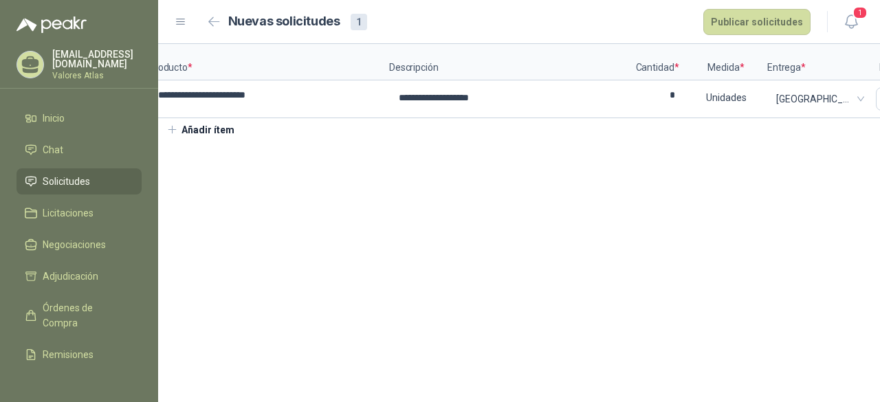
scroll to position [0, 5]
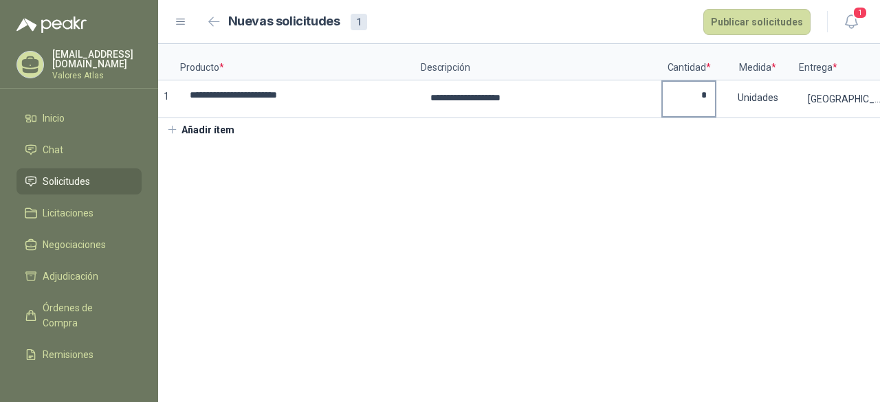
click at [703, 98] on input "*" at bounding box center [689, 95] width 52 height 27
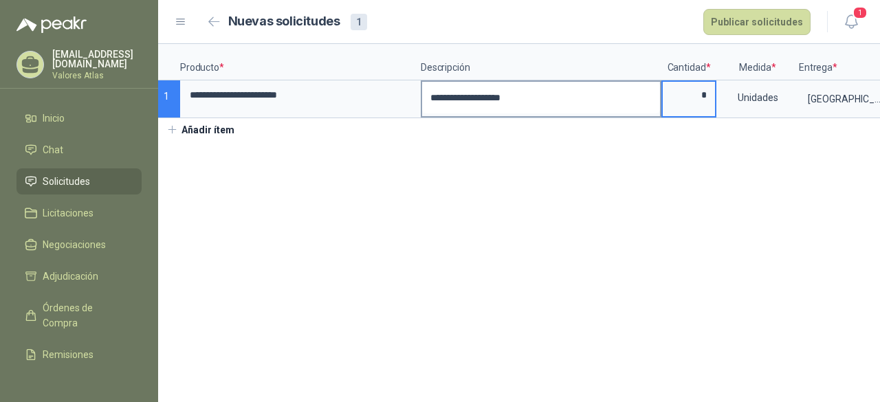
type input "*"
click at [512, 100] on textarea "**********" at bounding box center [541, 98] width 238 height 32
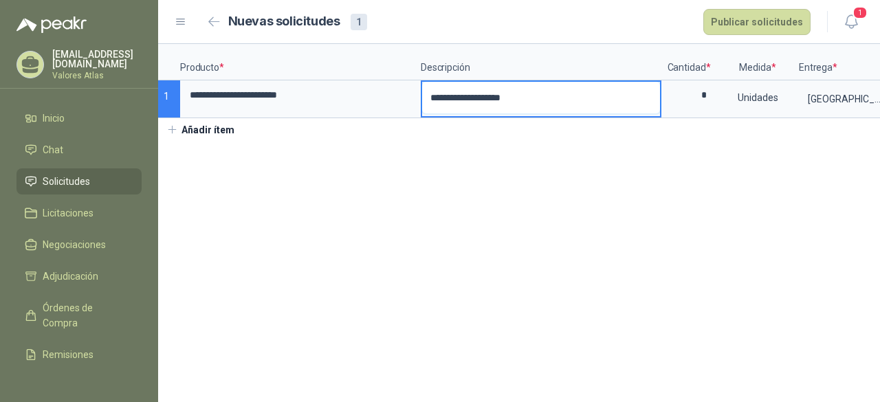
type textarea "**********"
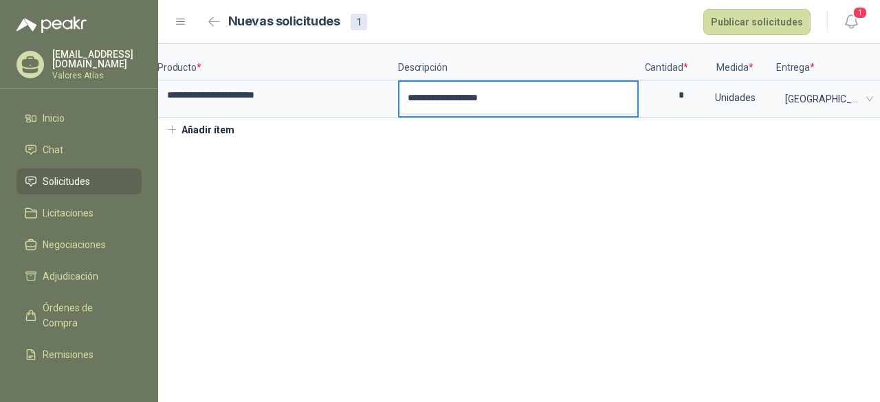
scroll to position [0, 0]
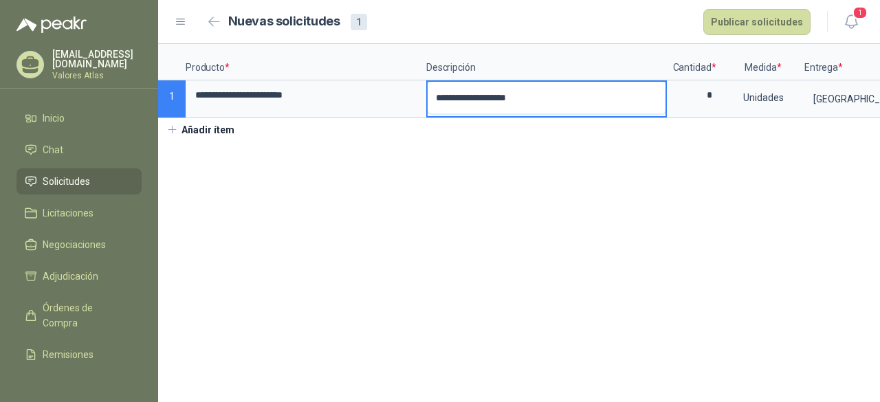
click at [575, 89] on textarea "**********" at bounding box center [547, 98] width 238 height 32
type textarea "**********"
click at [718, 91] on input "*" at bounding box center [694, 95] width 52 height 27
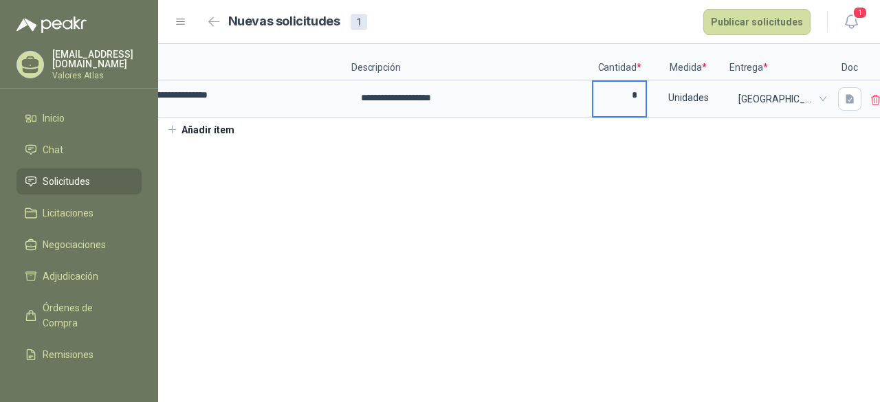
scroll to position [0, 91]
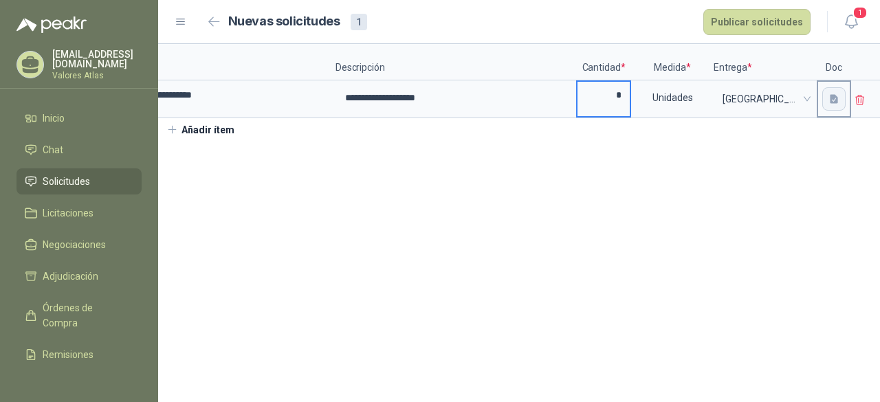
click at [839, 91] on button "button" at bounding box center [833, 98] width 23 height 23
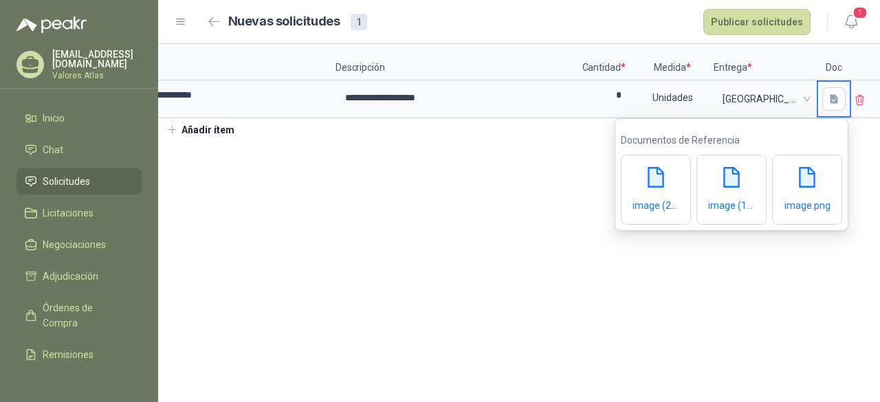
click at [469, 218] on section "**********" at bounding box center [519, 223] width 722 height 358
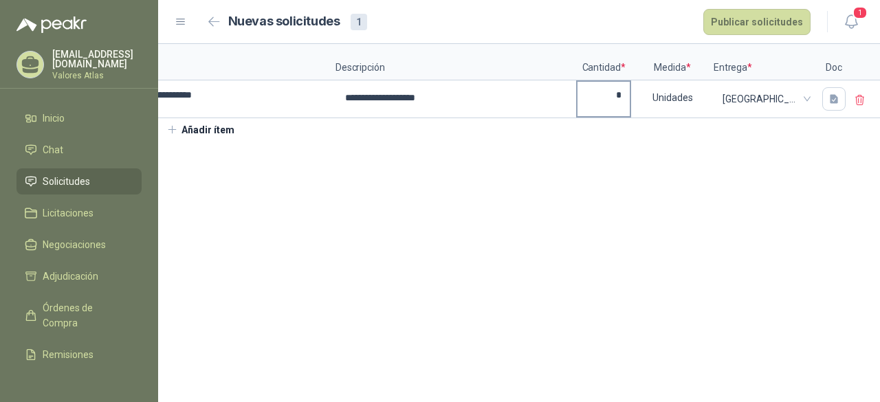
click at [619, 98] on input "*" at bounding box center [603, 95] width 52 height 27
type input "*"
click at [775, 23] on button "Publicar solicitudes" at bounding box center [756, 22] width 107 height 26
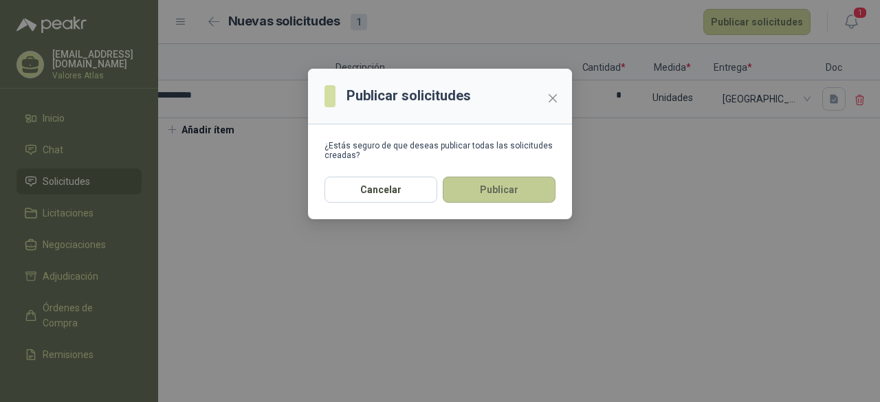
click at [484, 200] on button "Publicar" at bounding box center [499, 190] width 113 height 26
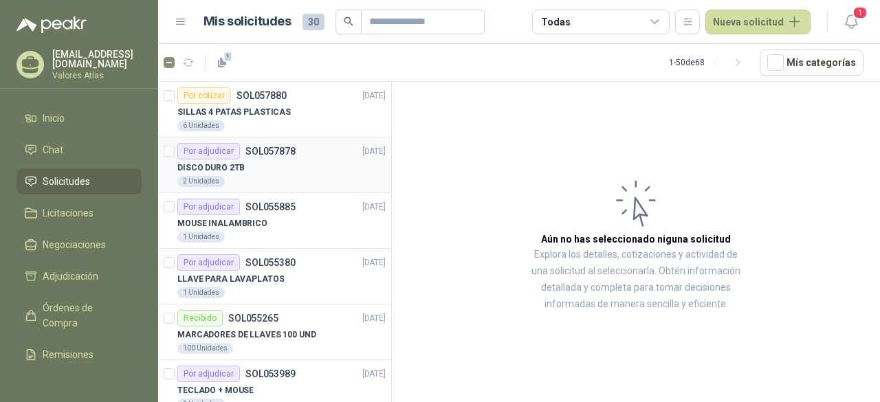
click at [259, 169] on div "DISCO DURO 2TB" at bounding box center [281, 167] width 208 height 16
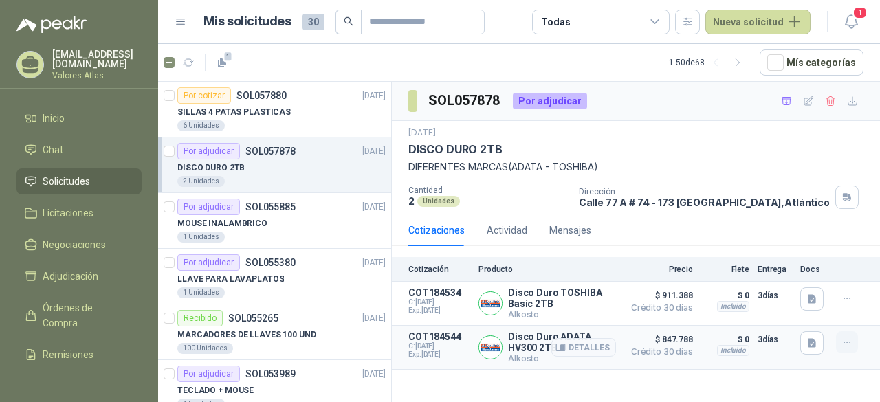
click at [840, 343] on button "button" at bounding box center [847, 342] width 22 height 22
click at [657, 342] on span "$ 847.788" at bounding box center [658, 339] width 69 height 16
click at [603, 346] on button "Detalles" at bounding box center [583, 347] width 65 height 19
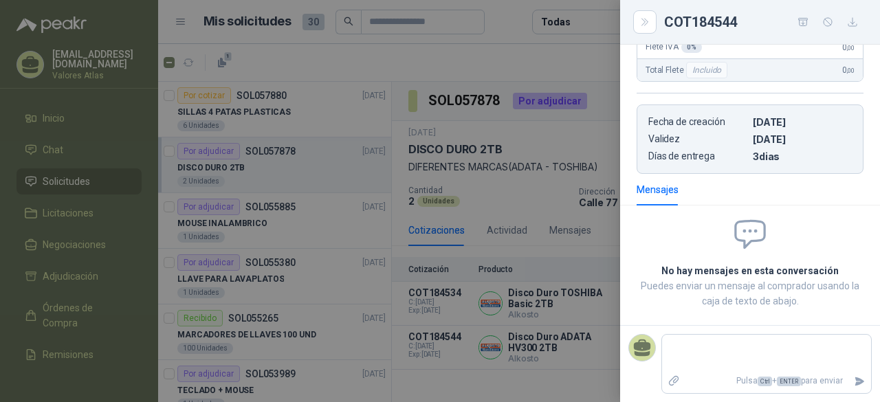
scroll to position [4, 0]
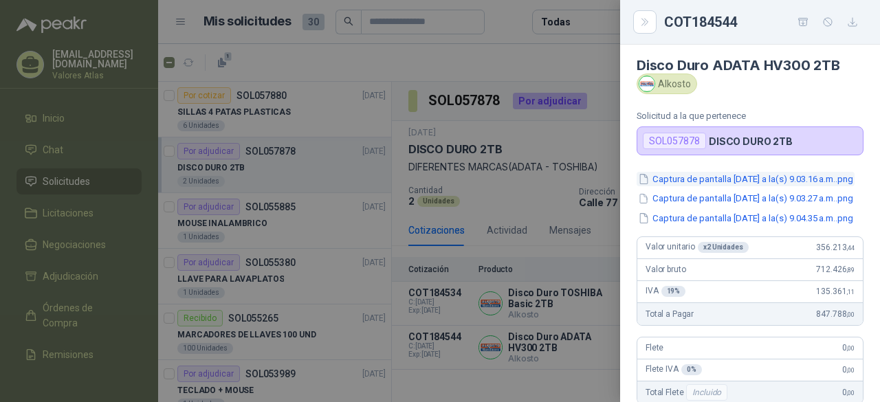
click at [755, 174] on button "Captura de pantalla [DATE] a la(s) 9.03.16 a.m..png" at bounding box center [745, 179] width 218 height 14
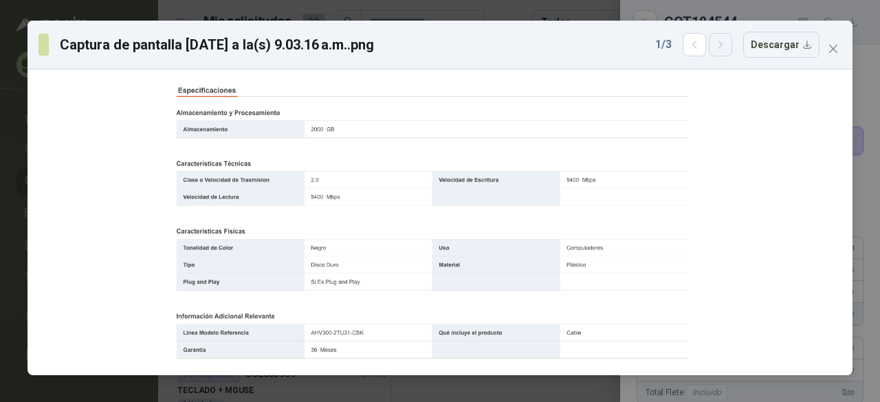
click at [727, 47] on icon "button" at bounding box center [721, 45] width 12 height 12
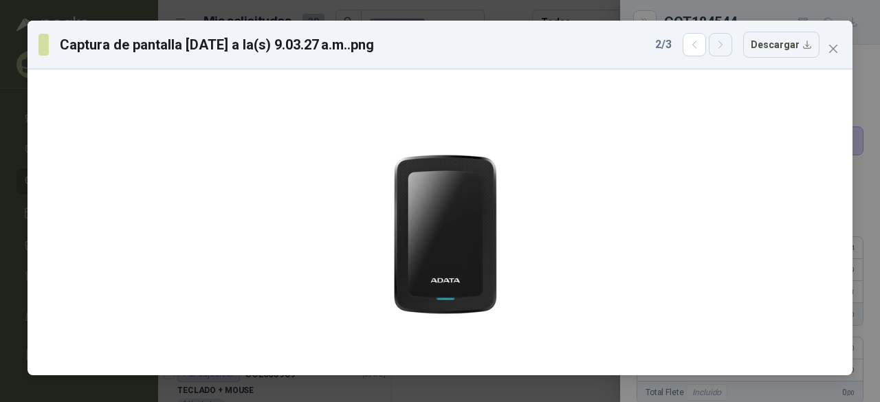
click at [727, 47] on icon "button" at bounding box center [721, 45] width 12 height 12
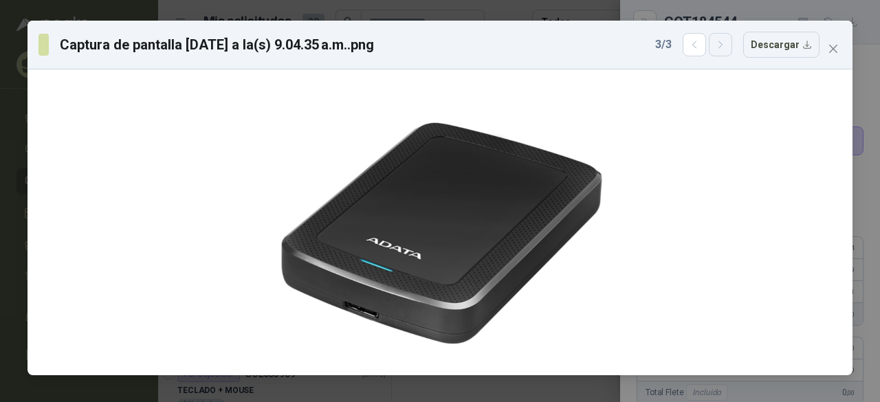
click at [727, 47] on icon "button" at bounding box center [721, 45] width 12 height 12
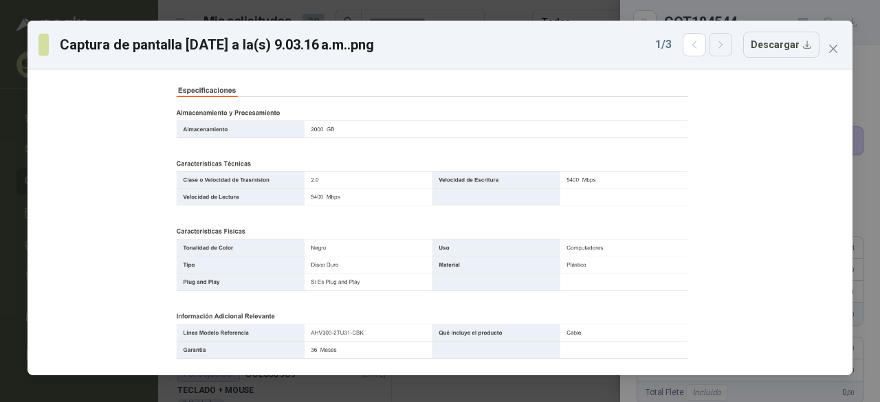
click at [727, 47] on icon "button" at bounding box center [721, 45] width 12 height 12
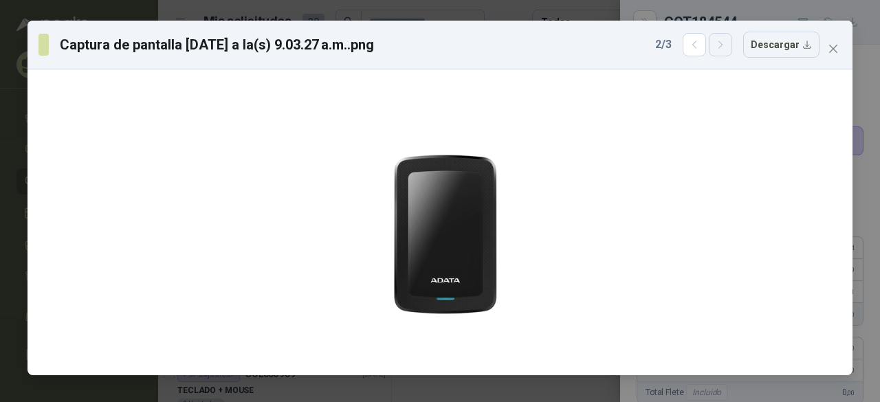
click at [727, 47] on icon "button" at bounding box center [721, 45] width 12 height 12
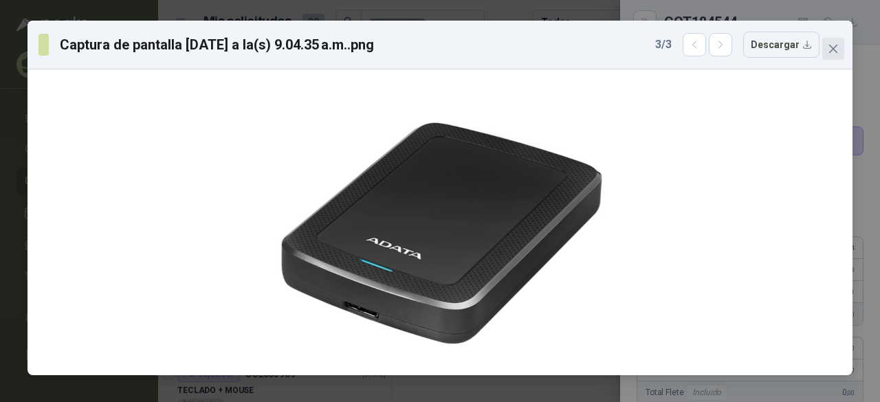
click at [836, 46] on icon "close" at bounding box center [833, 49] width 8 height 8
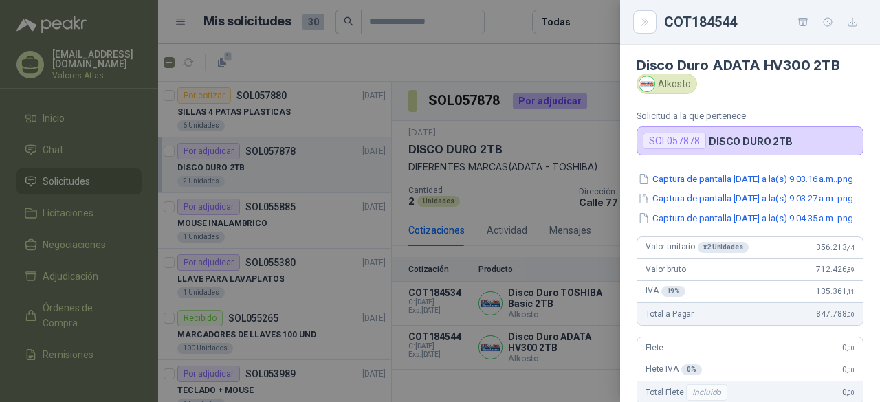
click at [545, 134] on div at bounding box center [440, 201] width 880 height 402
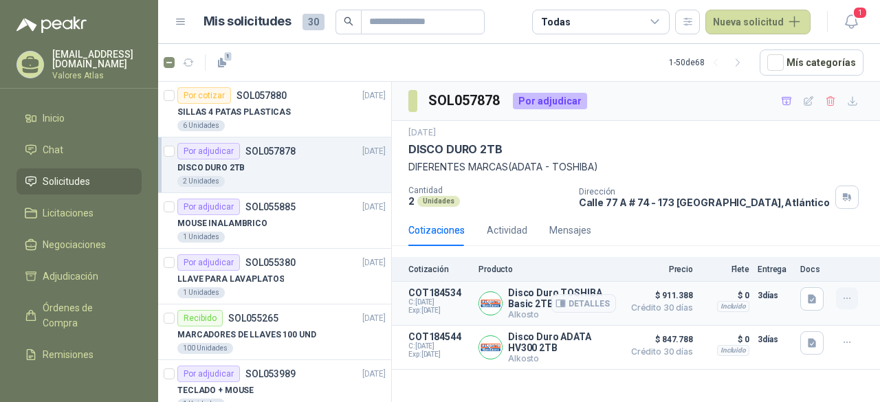
click at [843, 293] on icon "button" at bounding box center [847, 299] width 12 height 12
click at [687, 304] on span "Crédito 30 días" at bounding box center [658, 308] width 69 height 8
click at [583, 298] on button "Detalles" at bounding box center [583, 303] width 65 height 19
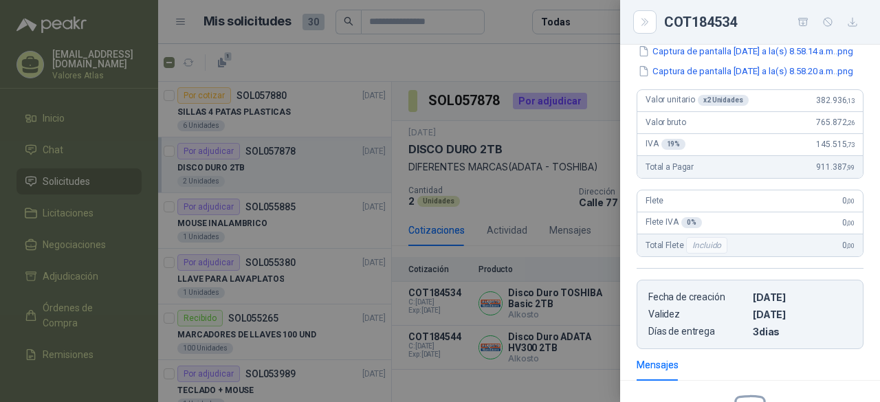
scroll to position [41, 0]
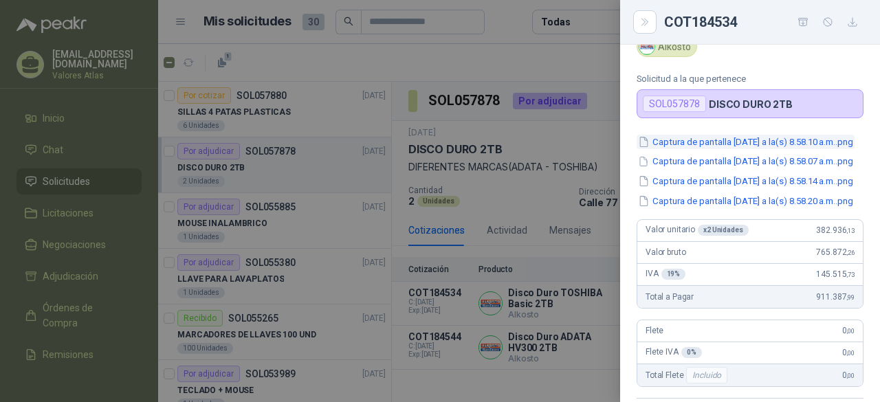
click at [757, 141] on button "Captura de pantalla [DATE] a la(s) 8.58.10 a.m..png" at bounding box center [745, 142] width 218 height 14
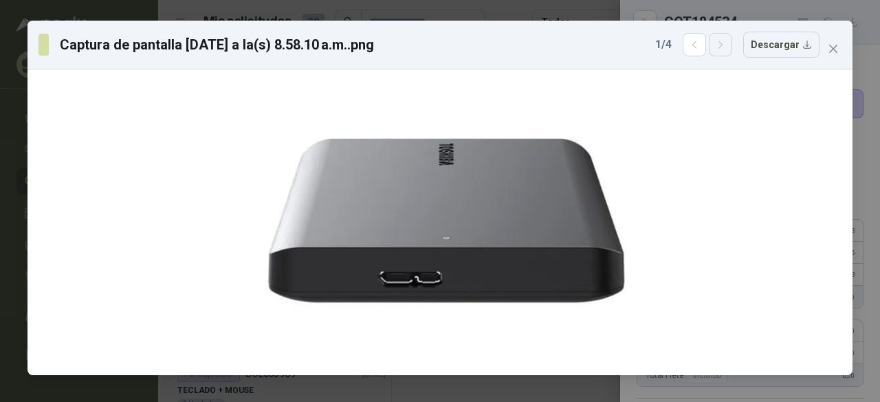
click at [724, 45] on icon "button" at bounding box center [721, 45] width 12 height 12
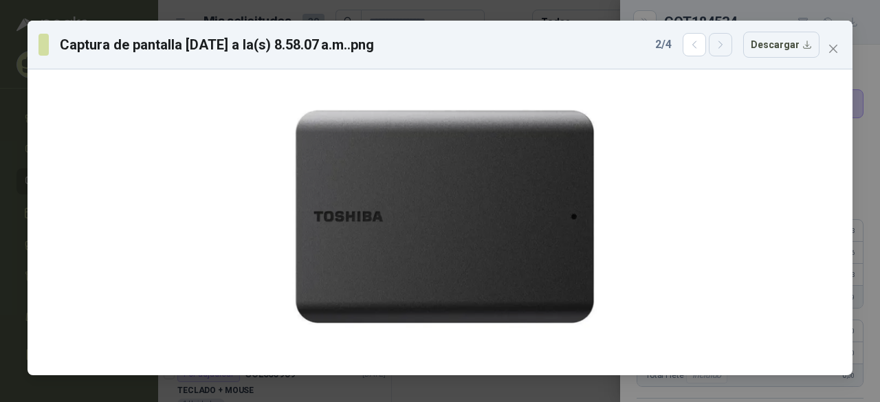
click at [724, 45] on icon "button" at bounding box center [721, 45] width 12 height 12
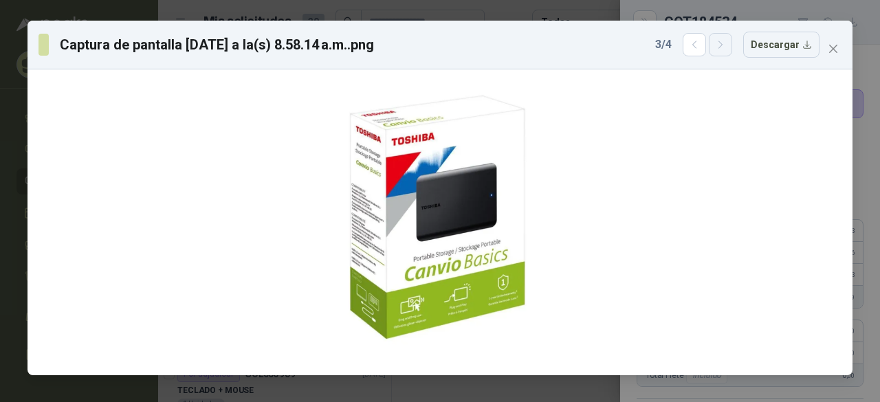
click at [724, 45] on icon "button" at bounding box center [721, 45] width 12 height 12
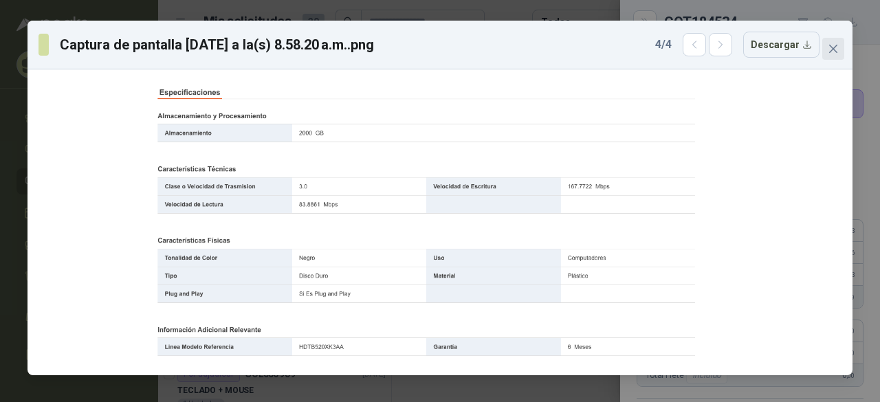
click at [832, 44] on icon "close" at bounding box center [833, 48] width 11 height 11
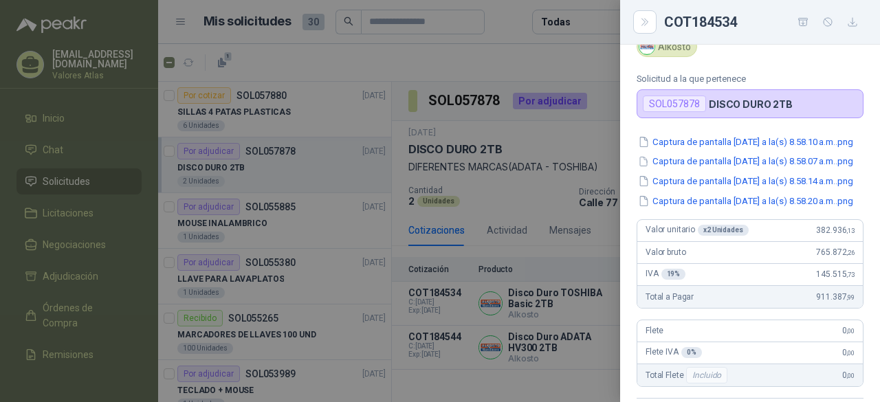
click at [558, 119] on div at bounding box center [440, 201] width 880 height 402
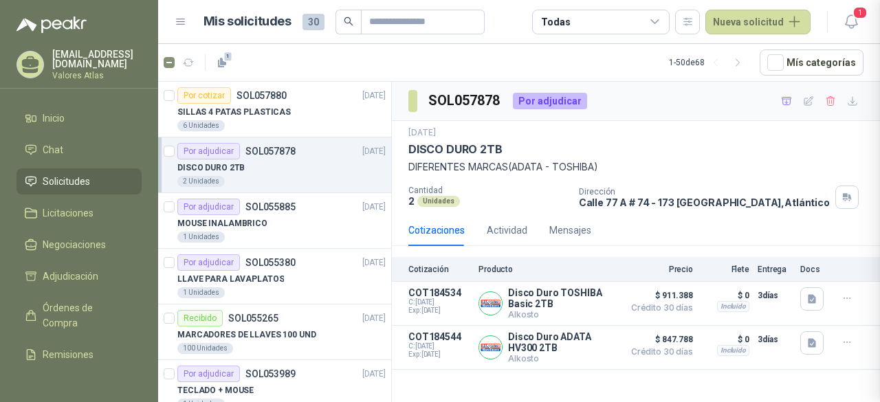
scroll to position [385, 0]
click at [234, 122] on div "6 Unidades" at bounding box center [281, 125] width 208 height 11
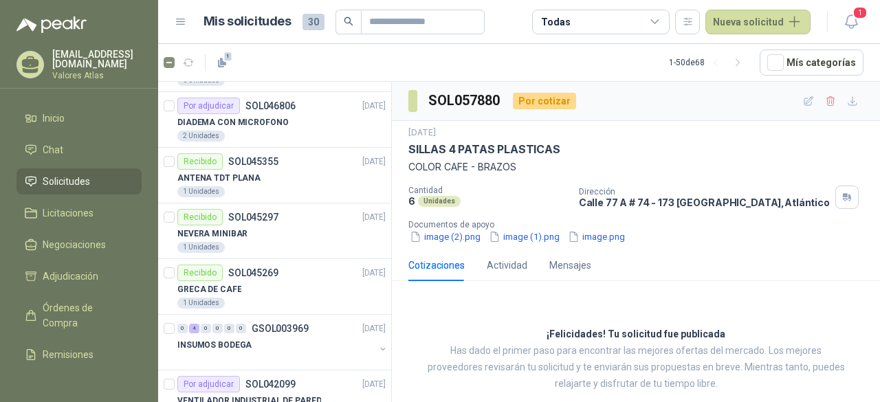
scroll to position [344, 0]
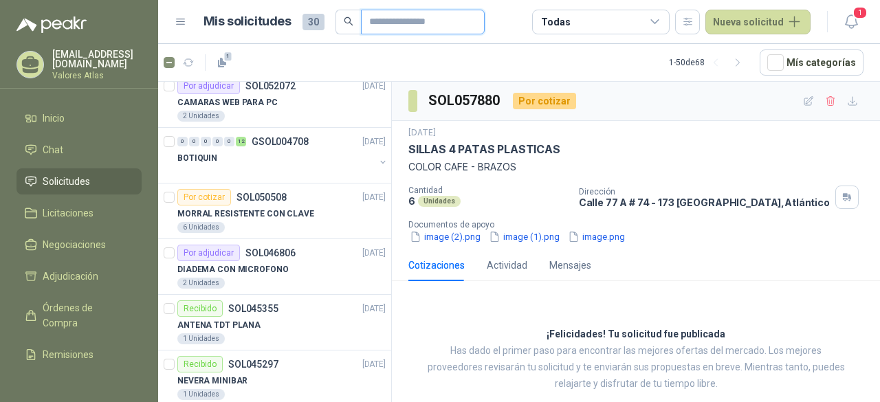
click at [410, 25] on input "text" at bounding box center [417, 21] width 96 height 23
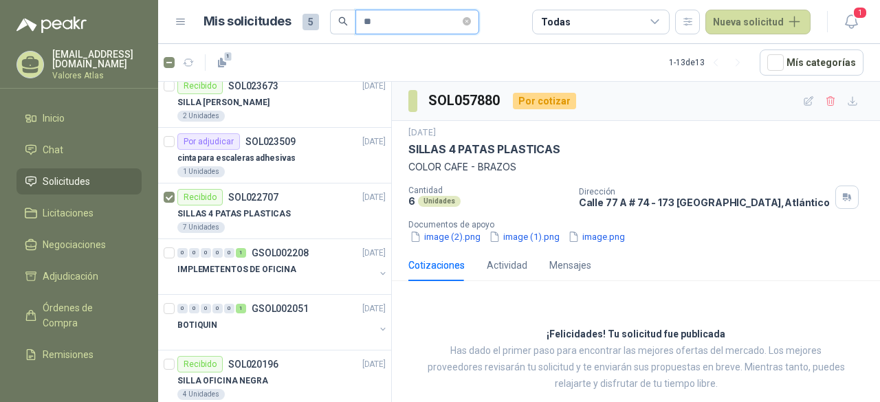
scroll to position [11, 0]
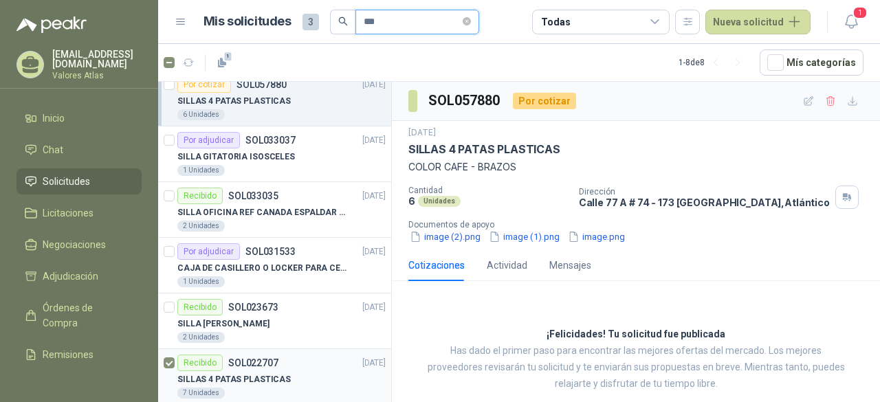
type input "***"
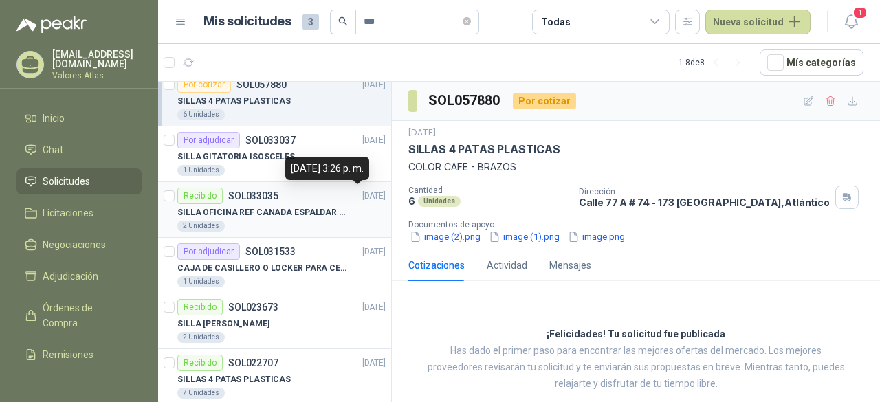
scroll to position [0, 0]
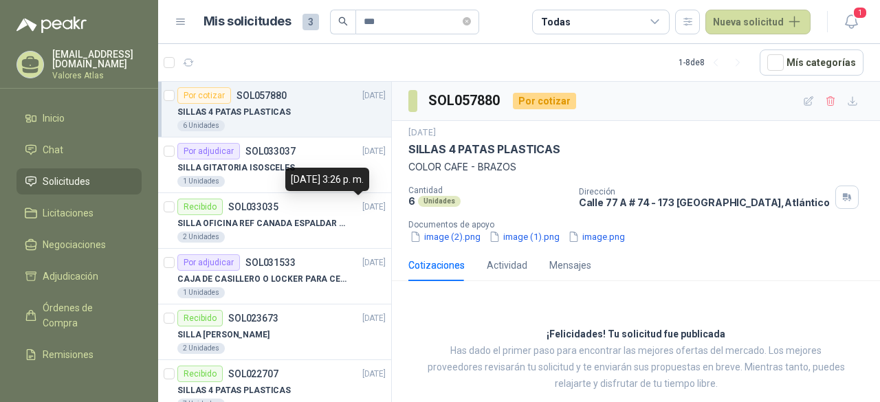
click at [307, 113] on div "SILLAS 4 PATAS PLASTICAS" at bounding box center [281, 112] width 208 height 16
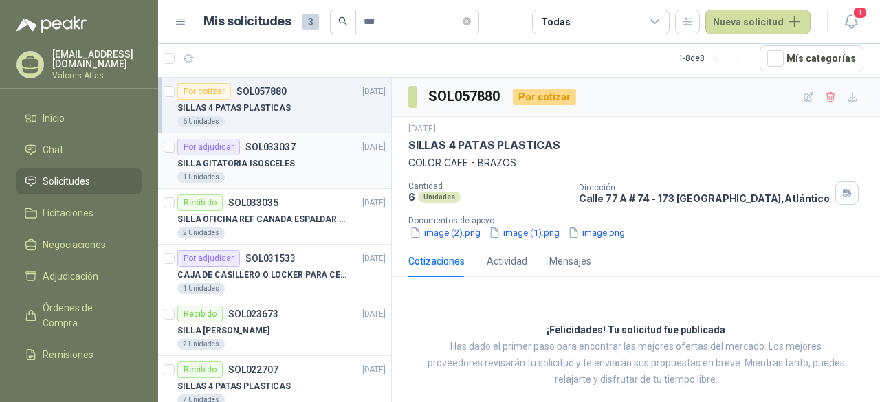
click at [290, 163] on div "SILLA GITATORIA ISOSCELES" at bounding box center [281, 163] width 208 height 16
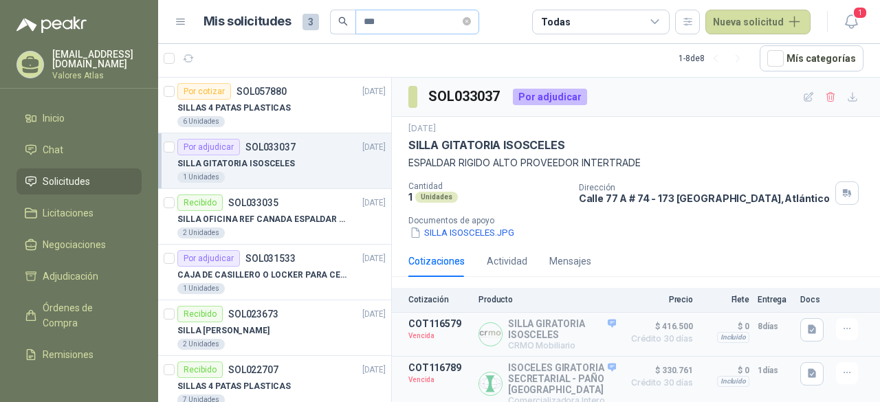
click at [478, 21] on span "***" at bounding box center [417, 22] width 124 height 25
click at [471, 24] on icon "close-circle" at bounding box center [467, 21] width 8 height 8
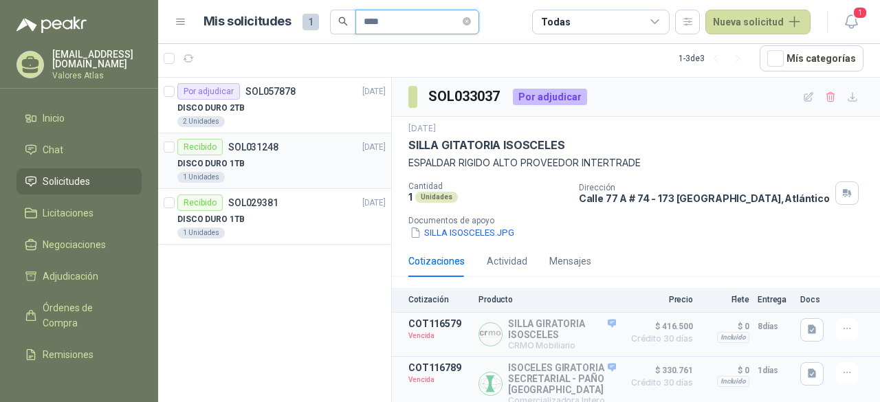
type input "****"
click at [270, 173] on div "1 Unidades" at bounding box center [281, 177] width 208 height 11
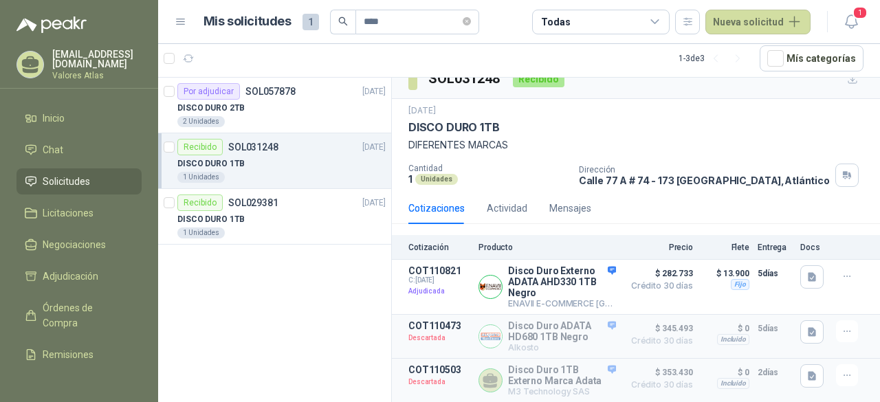
scroll to position [29, 0]
click at [807, 265] on button "button" at bounding box center [811, 276] width 23 height 23
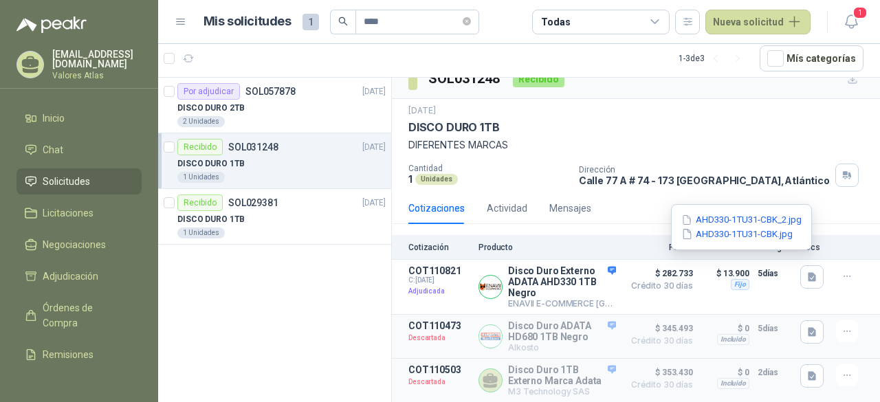
click at [716, 175] on p "[STREET_ADDRESS]" at bounding box center [704, 181] width 251 height 12
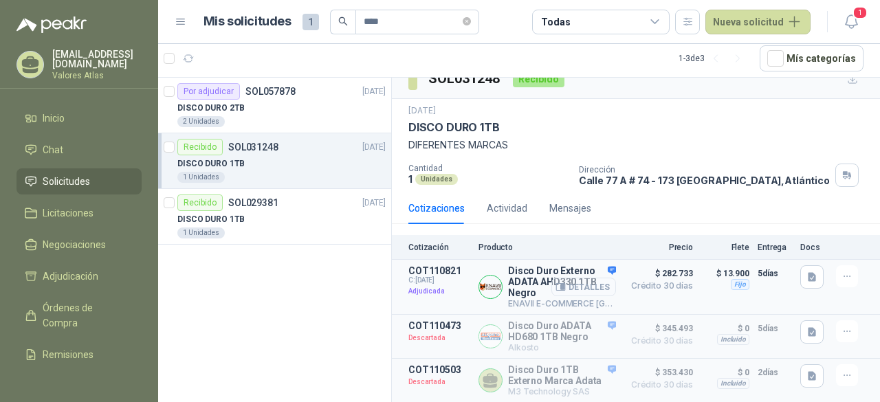
click at [592, 278] on button "Detalles" at bounding box center [583, 287] width 65 height 19
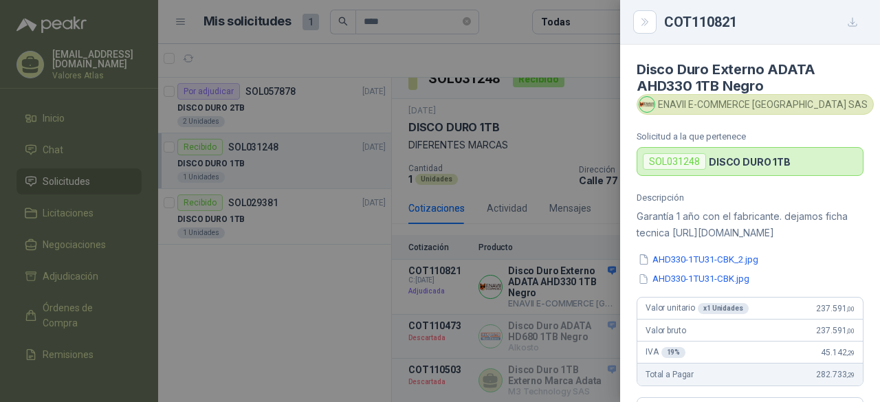
scroll to position [69, 0]
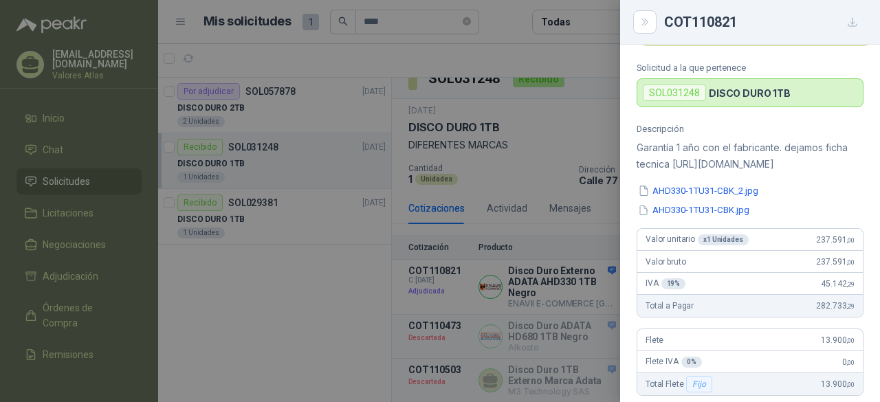
click at [400, 181] on div at bounding box center [440, 201] width 880 height 402
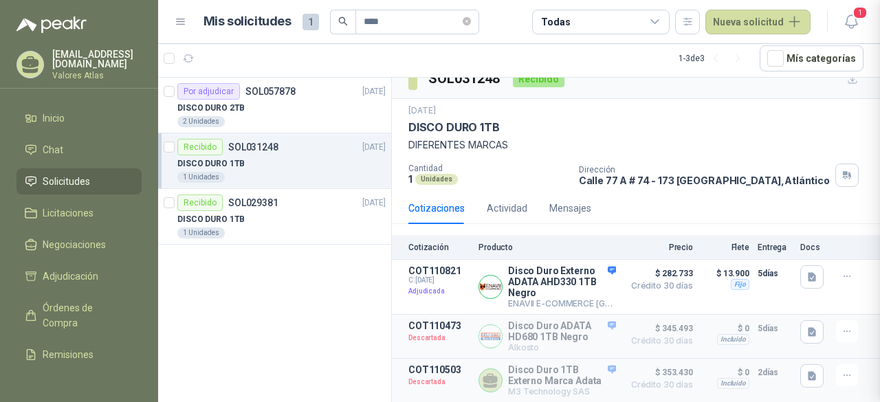
click at [309, 104] on div at bounding box center [440, 201] width 880 height 402
click at [285, 122] on div "2 Unidades" at bounding box center [281, 121] width 208 height 11
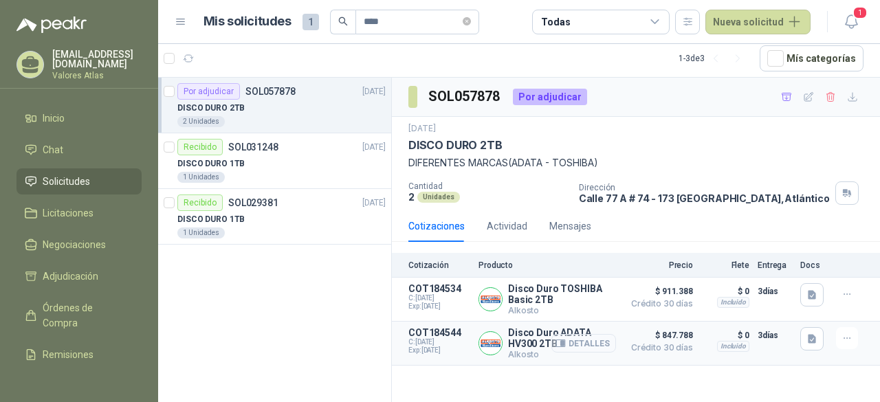
click at [594, 344] on button "Detalles" at bounding box center [583, 343] width 65 height 19
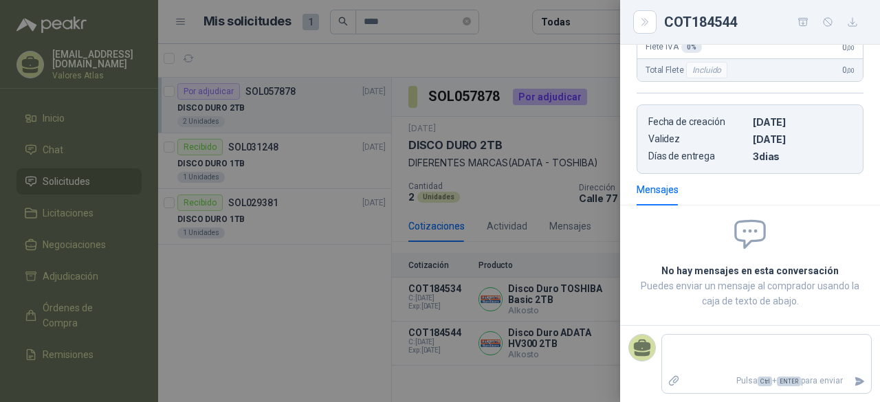
scroll to position [80, 0]
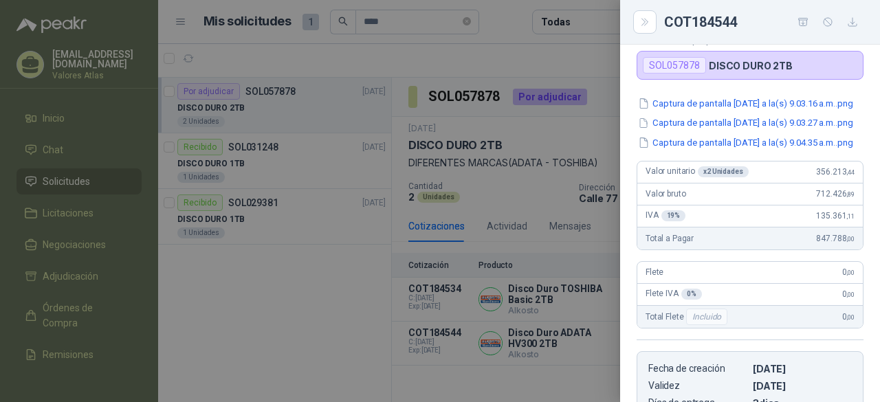
click at [472, 201] on div at bounding box center [440, 201] width 880 height 402
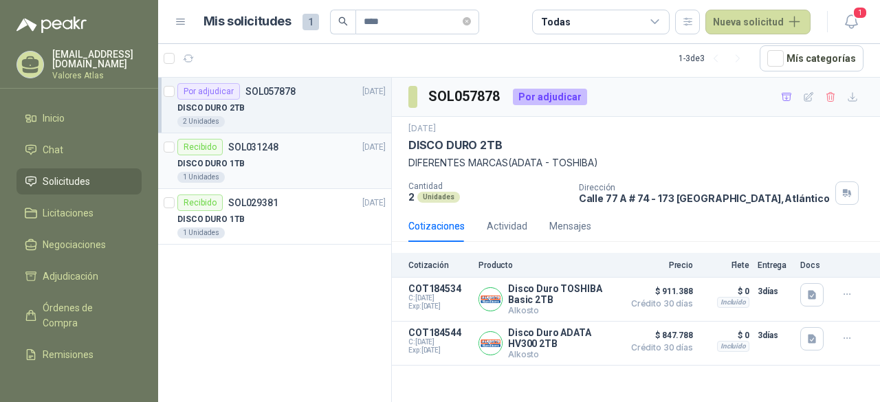
click at [296, 163] on div "DISCO DURO 1TB" at bounding box center [281, 163] width 208 height 16
